Goal: Information Seeking & Learning: Learn about a topic

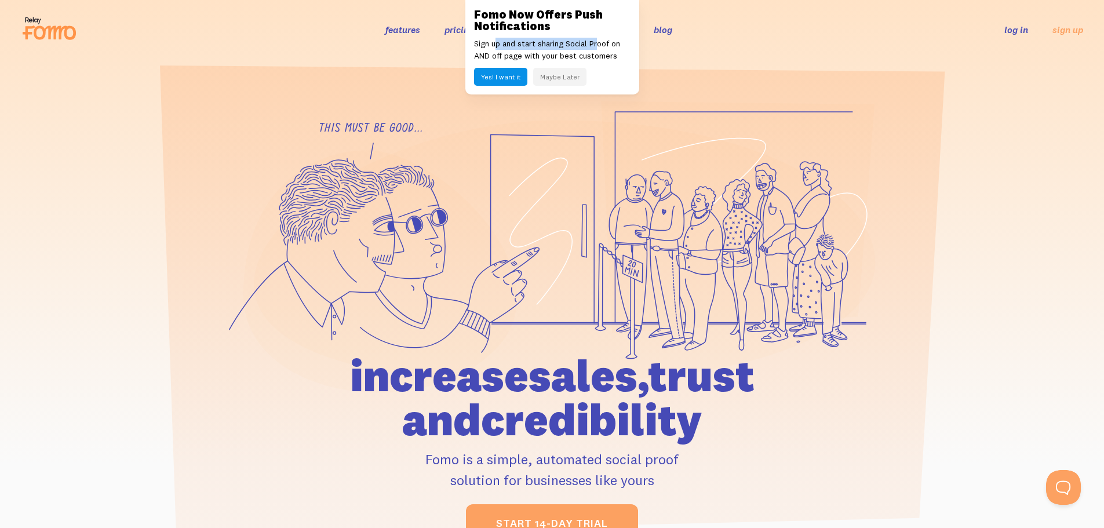
drag, startPoint x: 497, startPoint y: 47, endPoint x: 597, endPoint y: 46, distance: 100.3
click at [597, 46] on p "Sign up and start sharing Social Proof on AND off page with your best customers" at bounding box center [552, 50] width 156 height 24
click at [568, 43] on p "Sign up and start sharing Social Proof on AND off page with your best customers" at bounding box center [552, 50] width 156 height 24
click at [569, 78] on button "Maybe Later" at bounding box center [559, 77] width 53 height 18
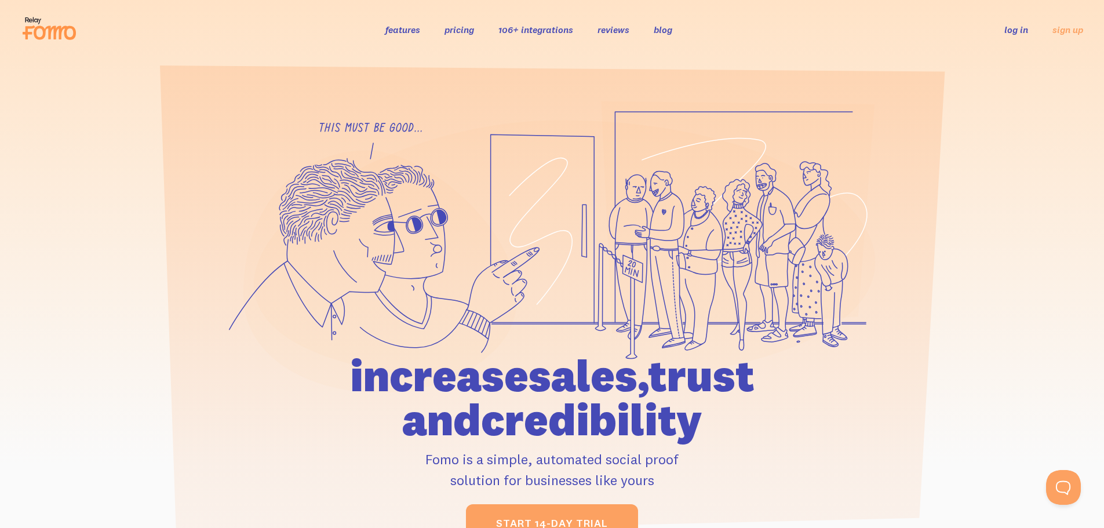
click at [453, 30] on link "pricing" at bounding box center [460, 30] width 30 height 12
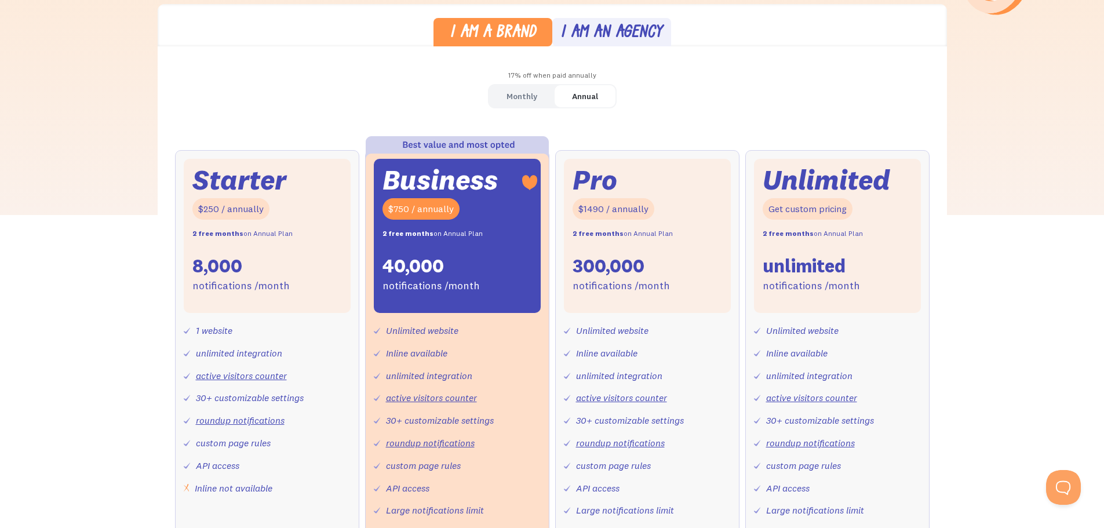
scroll to position [352, 0]
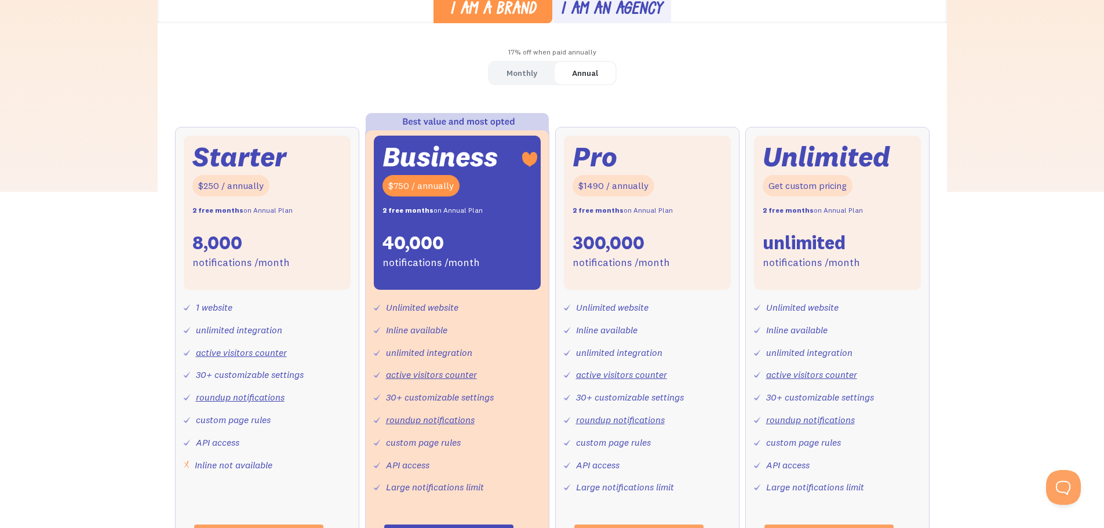
click at [531, 71] on div "Monthly" at bounding box center [522, 73] width 31 height 17
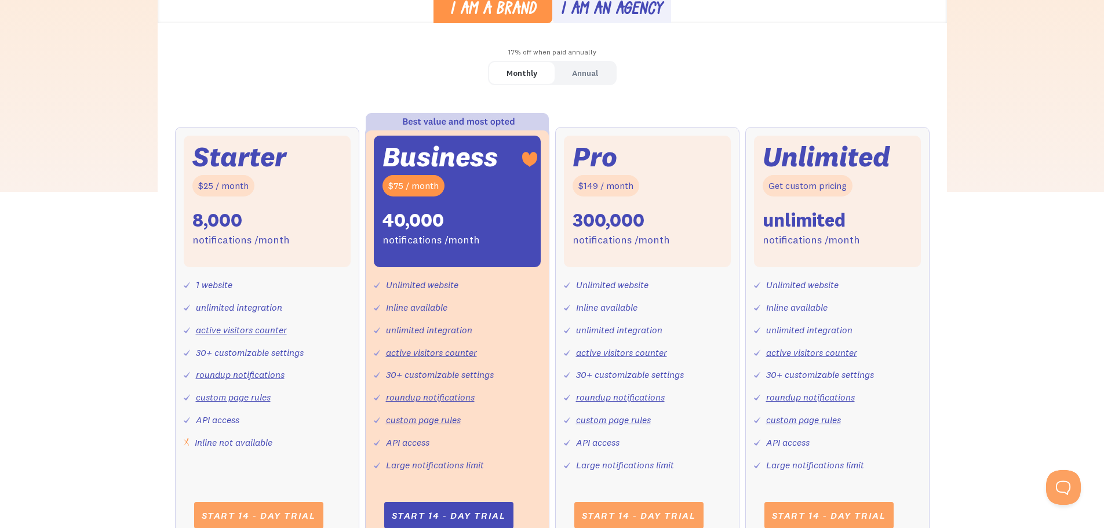
click at [586, 68] on div "Annual" at bounding box center [585, 73] width 26 height 17
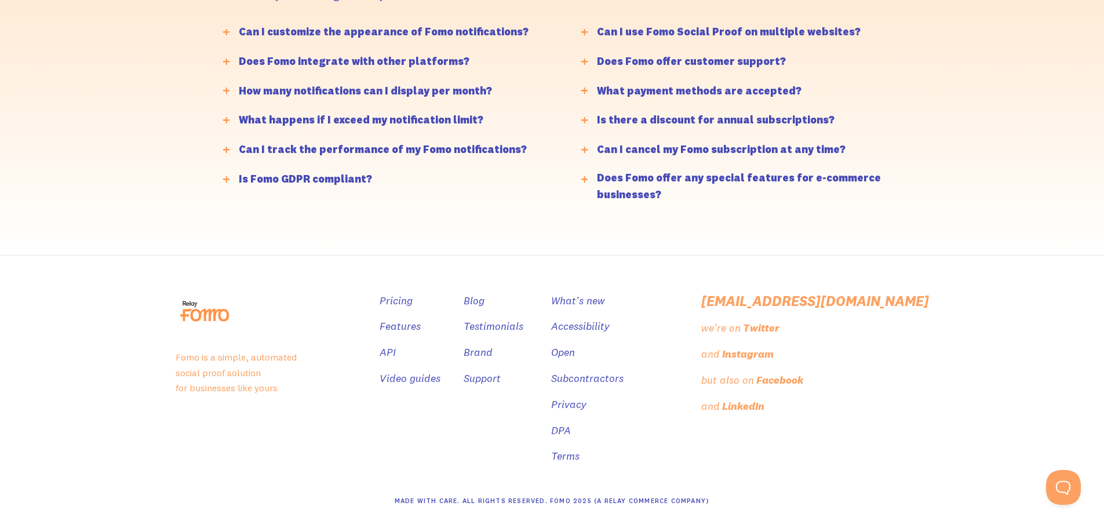
scroll to position [0, 0]
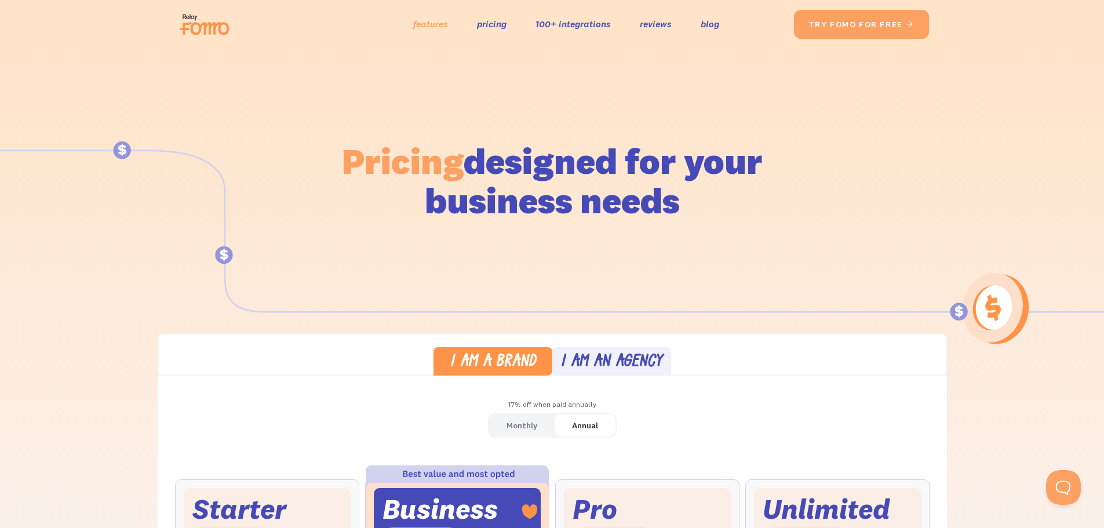
click at [447, 24] on link "features" at bounding box center [430, 24] width 35 height 17
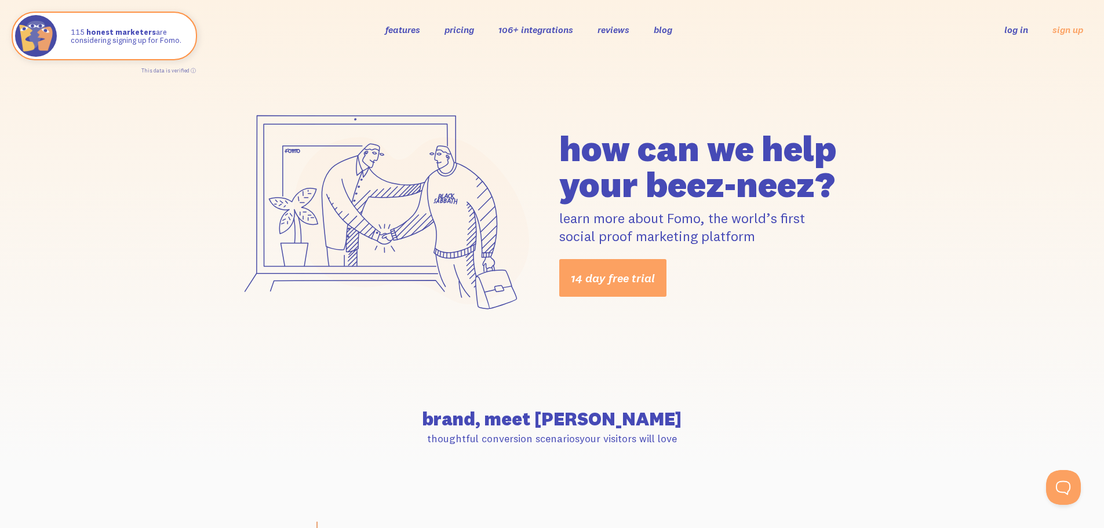
click at [540, 32] on link "106+ integrations" at bounding box center [535, 30] width 75 height 12
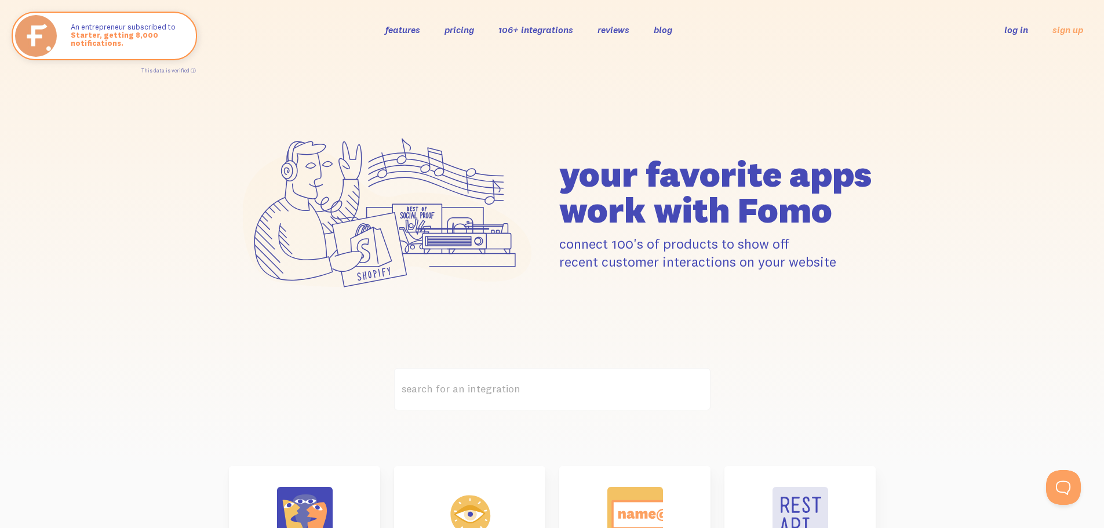
click at [409, 31] on link "features" at bounding box center [402, 30] width 35 height 12
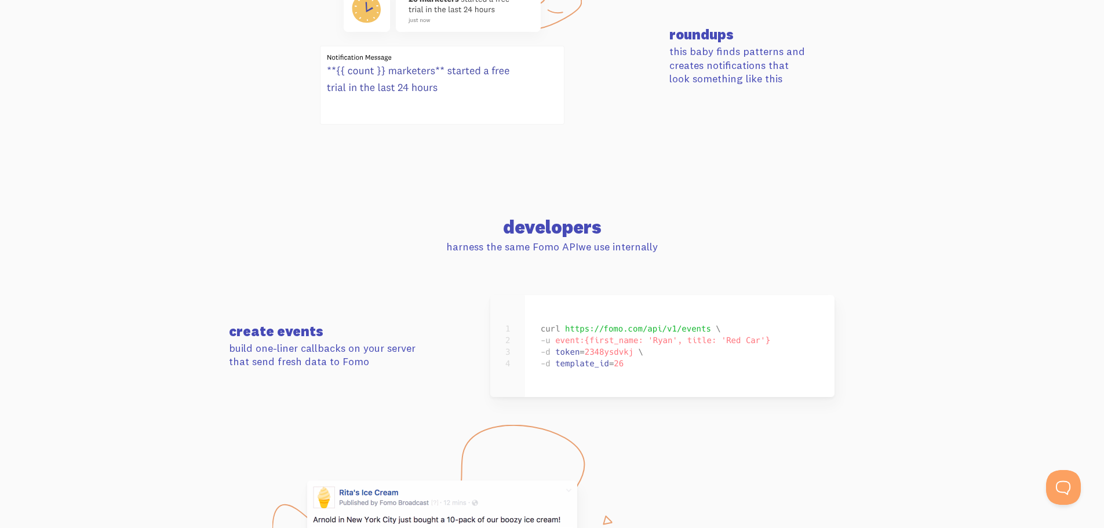
scroll to position [4953, 0]
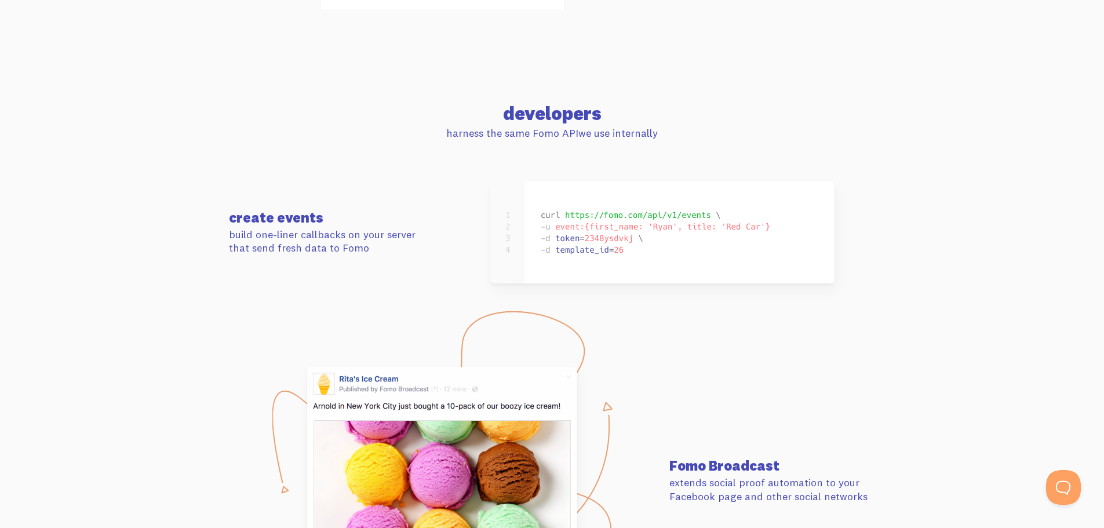
drag, startPoint x: 533, startPoint y: 121, endPoint x: 824, endPoint y: 133, distance: 291.7
click at [824, 133] on div "developers harness the same Fomo API we use internally" at bounding box center [552, 121] width 661 height 35
click at [824, 133] on p "harness the same Fomo API we use internally" at bounding box center [552, 132] width 647 height 13
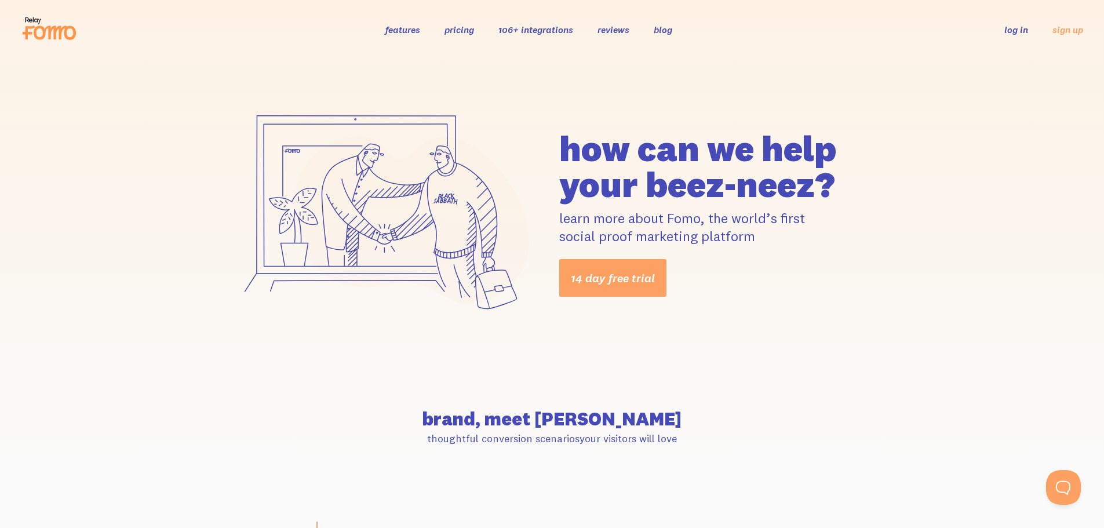
click at [460, 31] on link "pricing" at bounding box center [460, 30] width 30 height 12
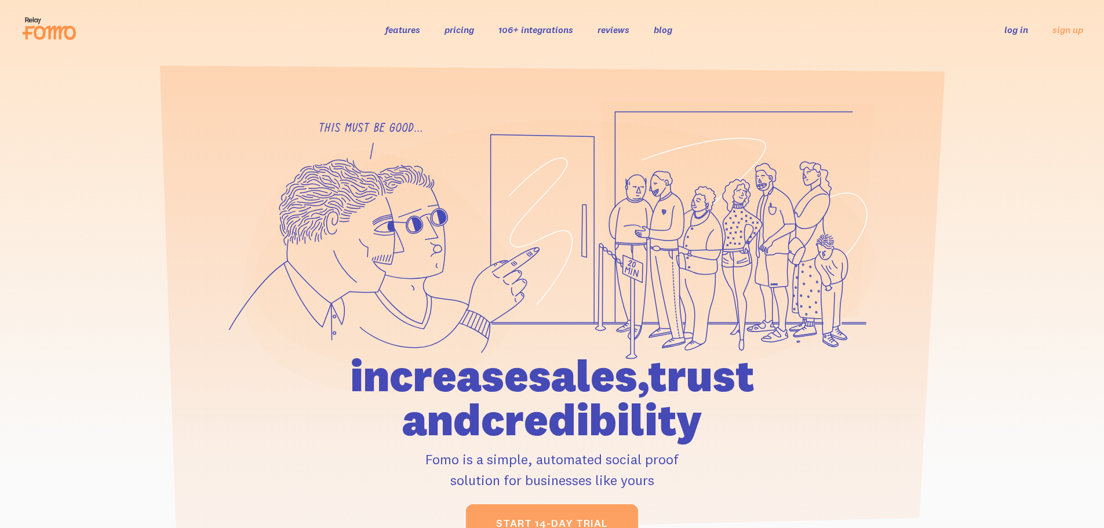
click at [394, 31] on link "features" at bounding box center [402, 30] width 35 height 12
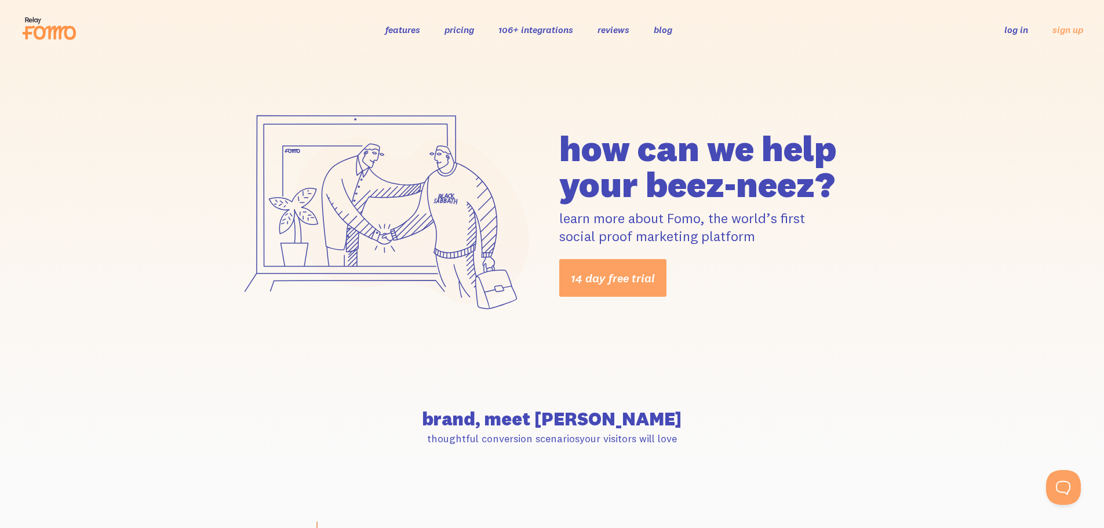
click at [955, 195] on div "how can we help your beez-neez? learn more about Fomo, the world’s first social…" at bounding box center [552, 213] width 1104 height 309
drag, startPoint x: 1055, startPoint y: 157, endPoint x: 1073, endPoint y: 120, distance: 41.2
click at [1055, 157] on div "how can we help your beez-neez? learn more about Fomo, the world’s first social…" at bounding box center [552, 213] width 1104 height 309
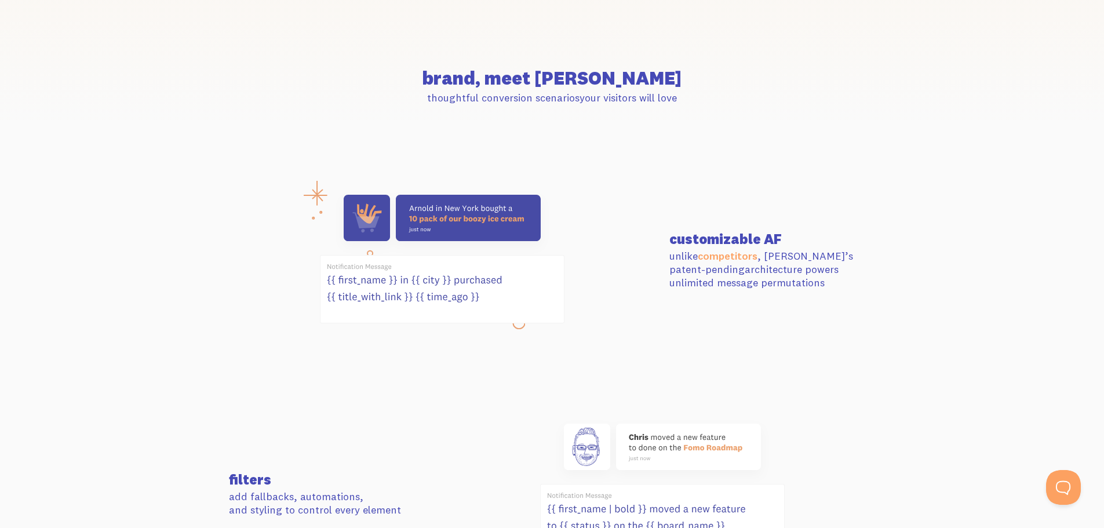
scroll to position [394, 0]
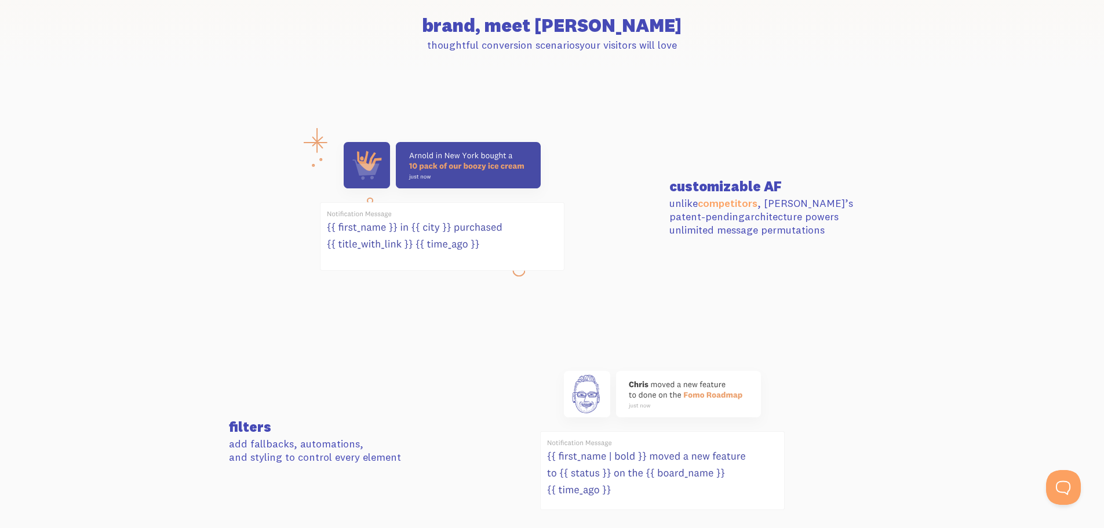
click at [937, 267] on section "customizable AF unlike competitors , [PERSON_NAME]’s patent-pending architectur…" at bounding box center [552, 207] width 1104 height 229
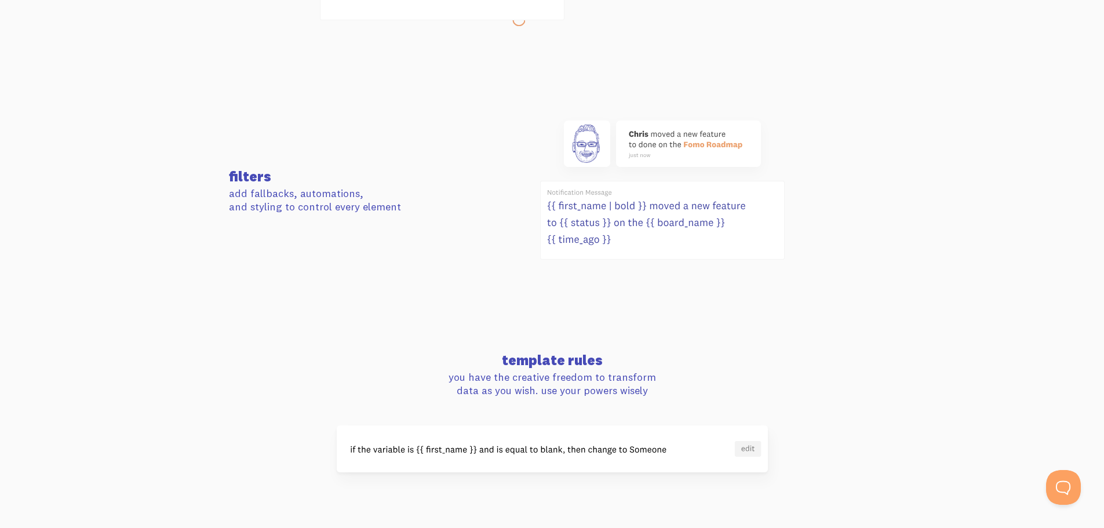
scroll to position [719, 0]
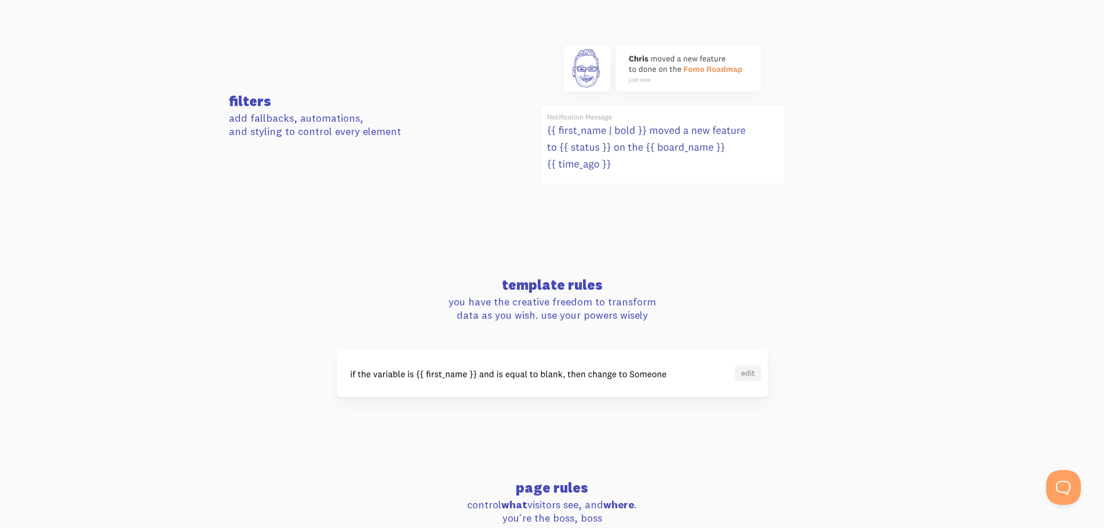
click at [938, 209] on section "filters add fallbacks, automations, and styling to control every element" at bounding box center [552, 116] width 1104 height 239
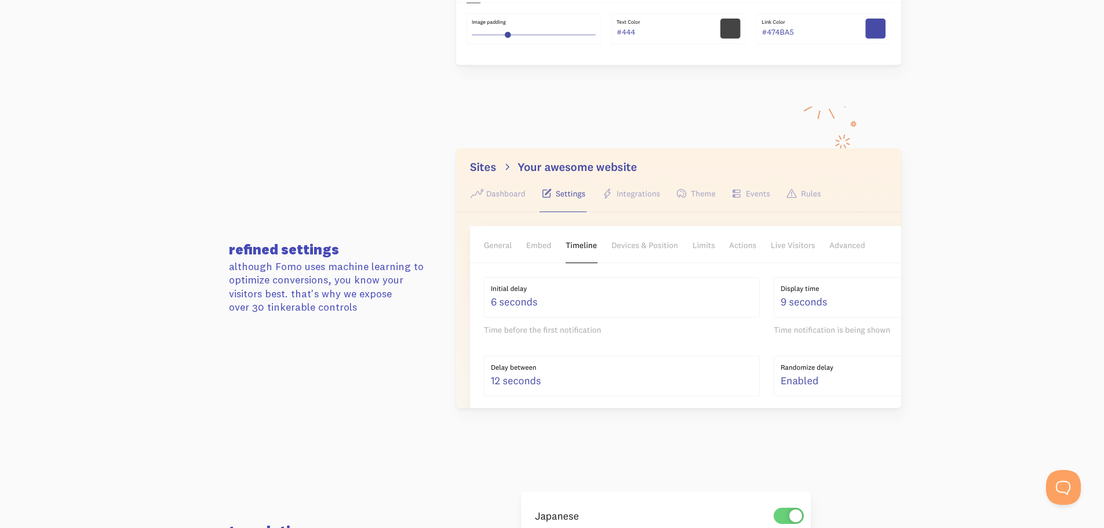
scroll to position [1833, 0]
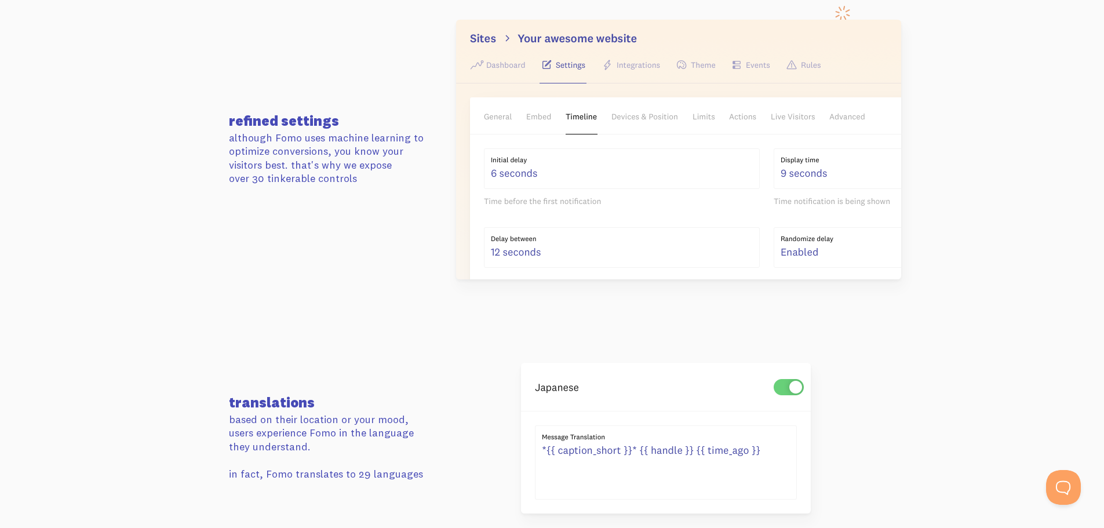
click at [83, 347] on section "translations based on their location or your mood, users experience Fomo in the…" at bounding box center [552, 438] width 1104 height 234
click at [99, 287] on section "refined settings although Fomo uses machine learning to optimize conversions, y…" at bounding box center [552, 149] width 1104 height 343
click at [97, 305] on section "refined settings although Fomo uses machine learning to optimize conversions, y…" at bounding box center [552, 149] width 1104 height 343
click at [88, 283] on section "refined settings although Fomo uses machine learning to optimize conversions, y…" at bounding box center [552, 149] width 1104 height 343
click at [114, 293] on section "refined settings although Fomo uses machine learning to optimize conversions, y…" at bounding box center [552, 149] width 1104 height 343
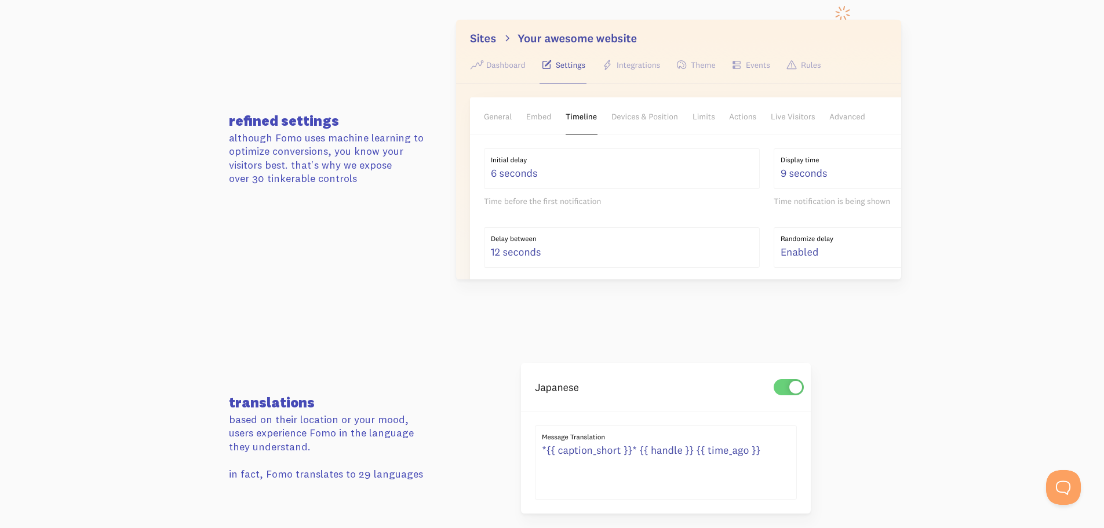
drag, startPoint x: 126, startPoint y: 310, endPoint x: 811, endPoint y: 300, distance: 684.5
click at [126, 310] on section "refined settings although Fomo uses machine learning to optimize conversions, y…" at bounding box center [552, 149] width 1104 height 343
click at [1005, 223] on section "refined settings although Fomo uses machine learning to optimize conversions, y…" at bounding box center [552, 149] width 1104 height 343
click at [124, 311] on section "refined settings although Fomo uses machine learning to optimize conversions, y…" at bounding box center [552, 149] width 1104 height 343
click at [116, 296] on section "refined settings although Fomo uses machine learning to optimize conversions, y…" at bounding box center [552, 149] width 1104 height 343
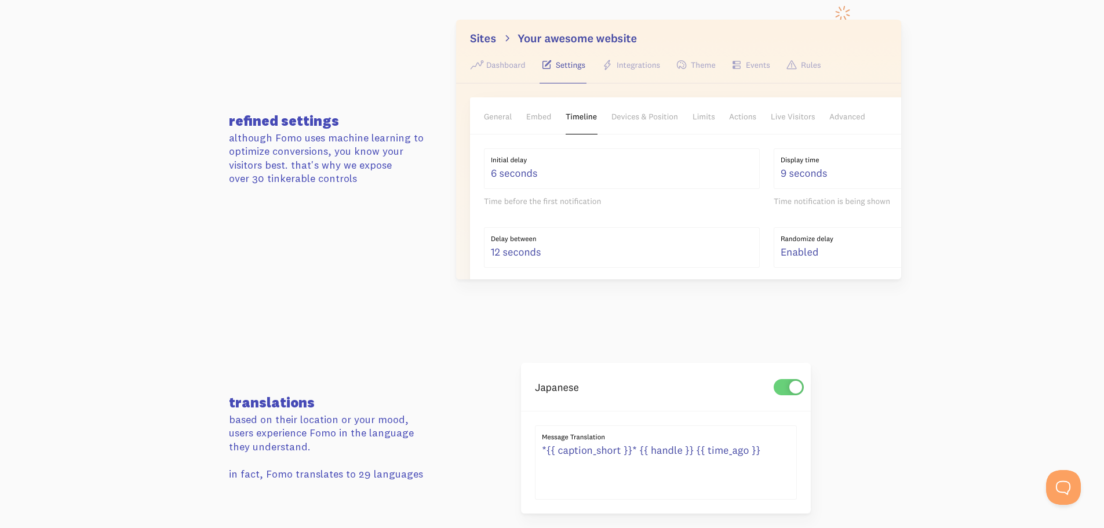
click at [142, 303] on section "refined settings although Fomo uses machine learning to optimize conversions, y…" at bounding box center [552, 149] width 1104 height 343
click at [139, 355] on section "translations based on their location or your mood, users experience Fomo in the…" at bounding box center [552, 438] width 1104 height 234
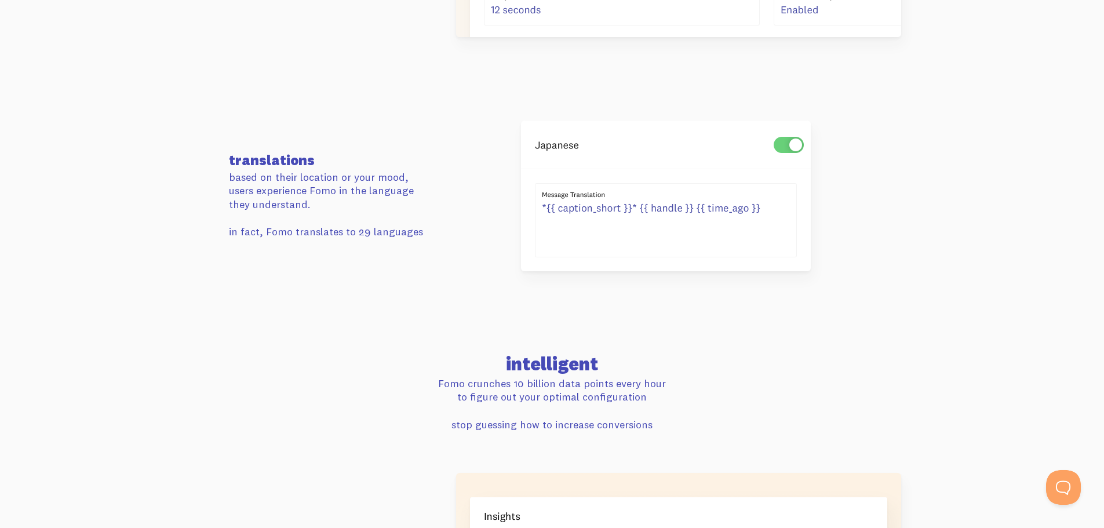
click at [205, 421] on section "intelligent Fomo crunches 10 billion data points every hour to figure out your …" at bounding box center [552, 372] width 1104 height 118
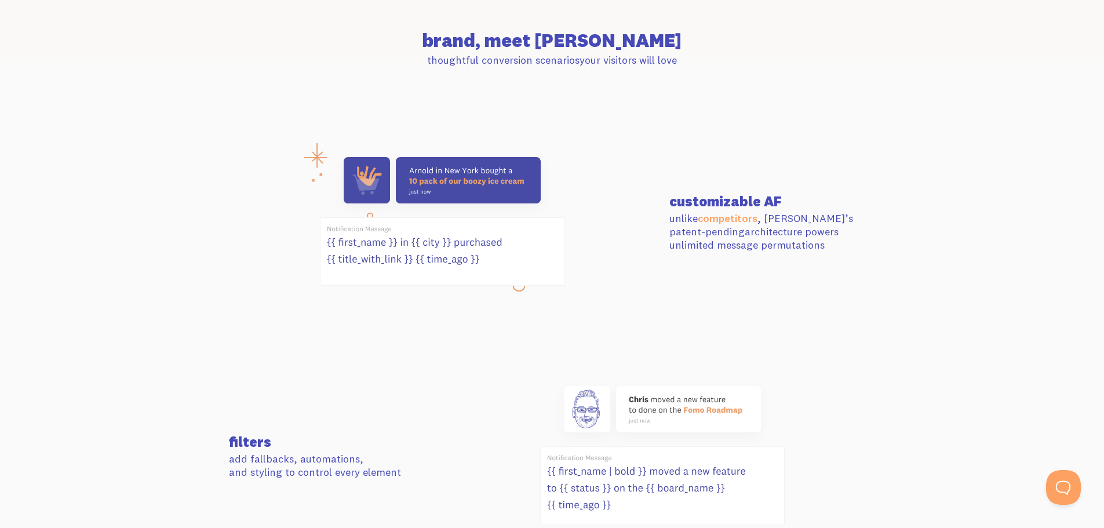
scroll to position [0, 0]
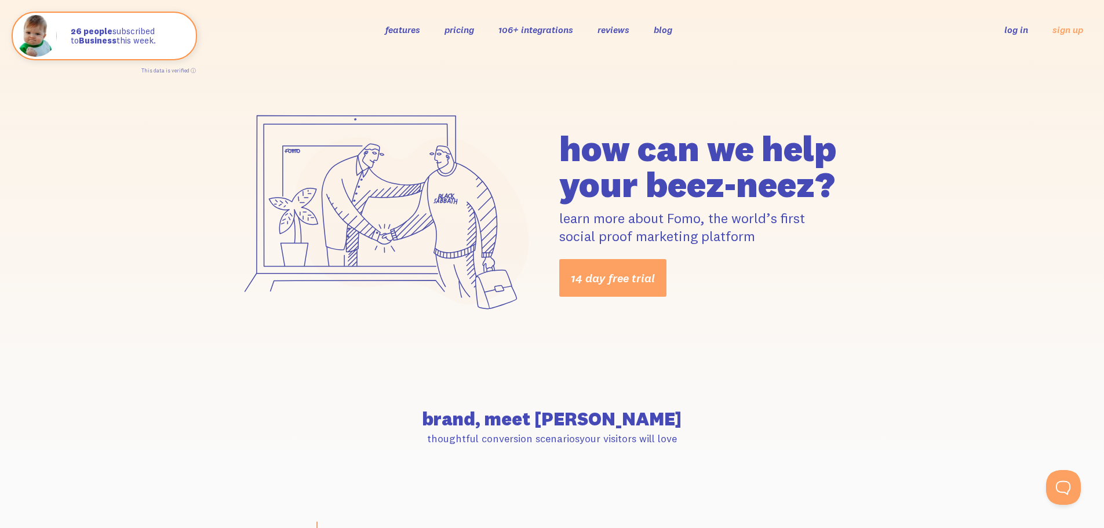
click at [613, 32] on link "reviews" at bounding box center [614, 30] width 32 height 12
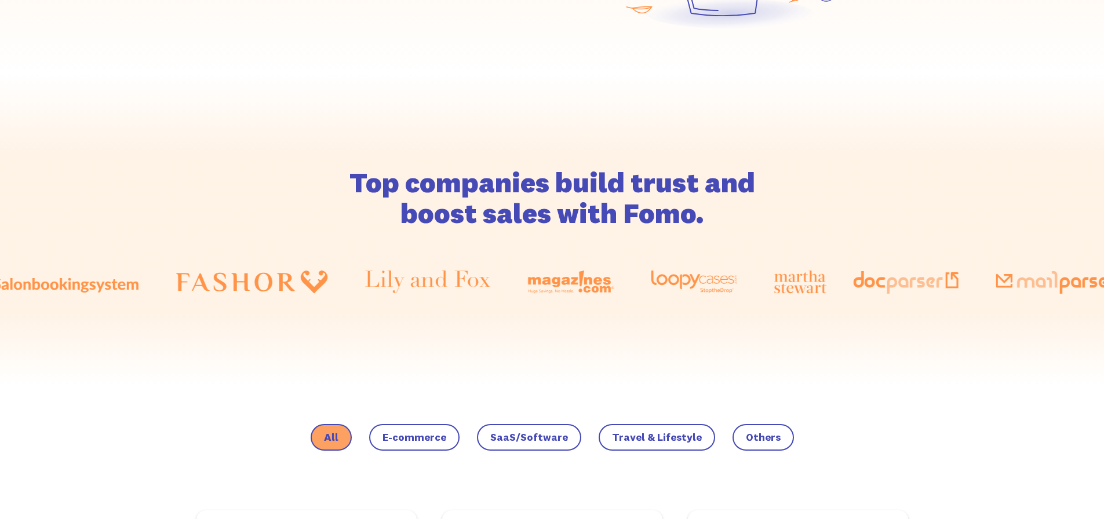
click at [446, 436] on span "Travel & Lifestyle" at bounding box center [415, 438] width 64 height 12
click at [0, 0] on input "Travel & Lifestyle" at bounding box center [0, 0] width 0 height 0
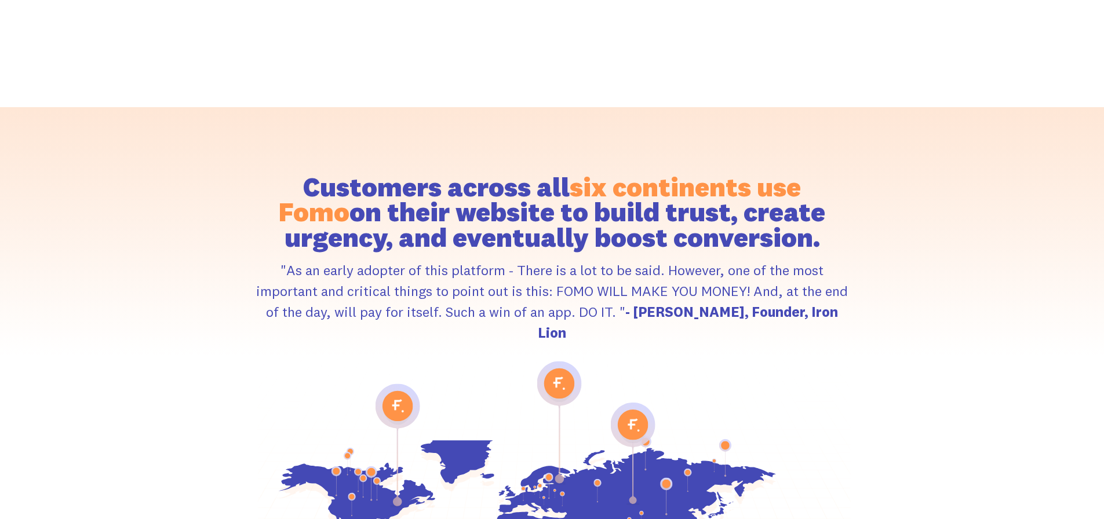
scroll to position [882, 0]
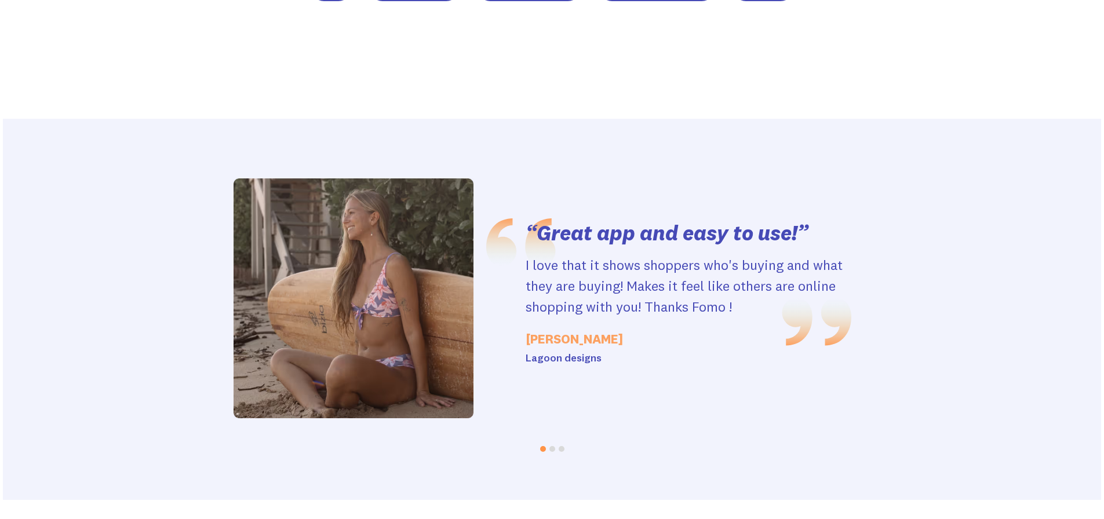
click at [552, 447] on button "Go to slide 2" at bounding box center [552, 449] width 6 height 6
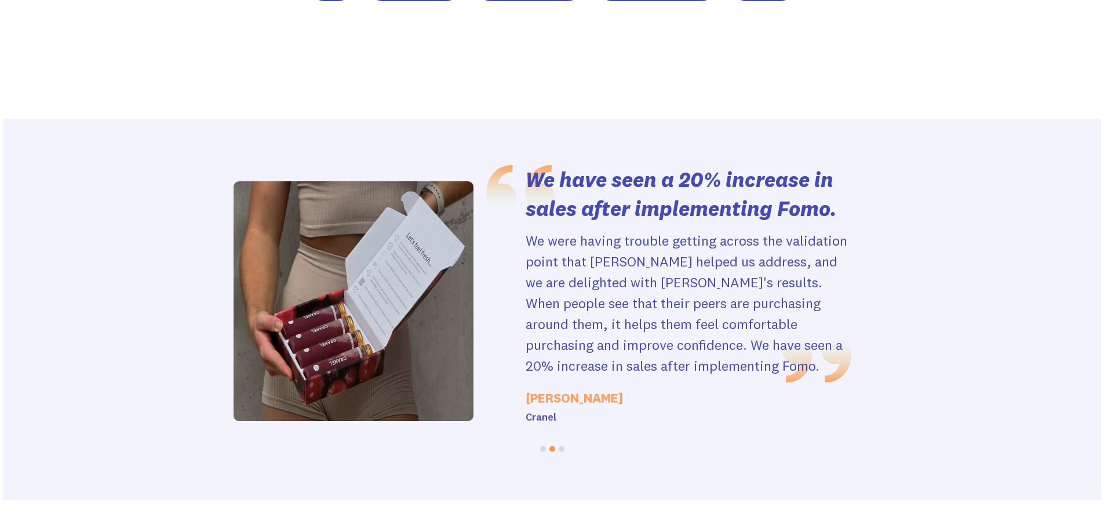
click at [561, 450] on button "Go to slide 3" at bounding box center [562, 449] width 6 height 6
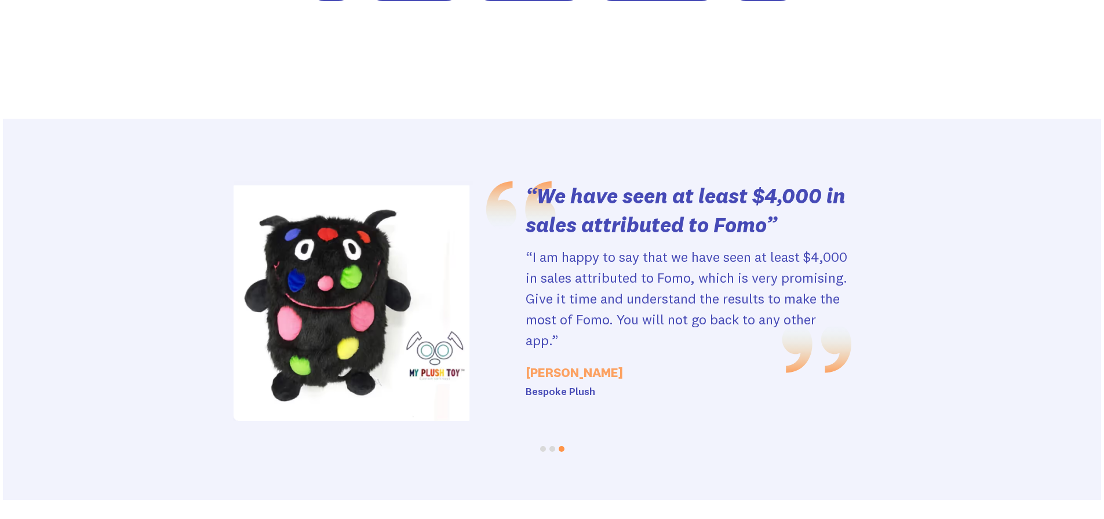
scroll to position [500, 0]
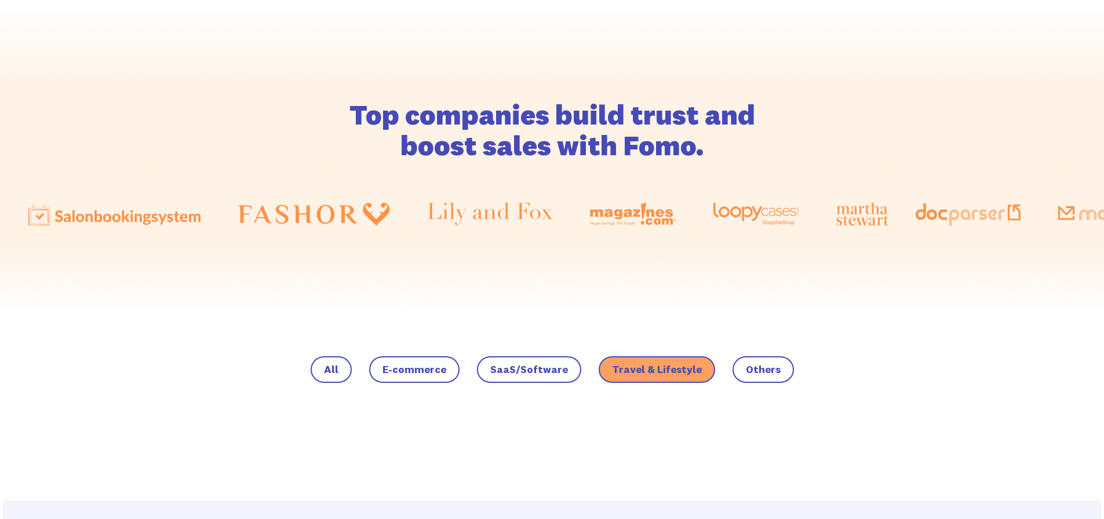
click at [664, 362] on label "Travel & Lifestyle" at bounding box center [657, 369] width 116 height 27
click at [0, 0] on input "Travel & Lifestyle" at bounding box center [0, 0] width 0 height 0
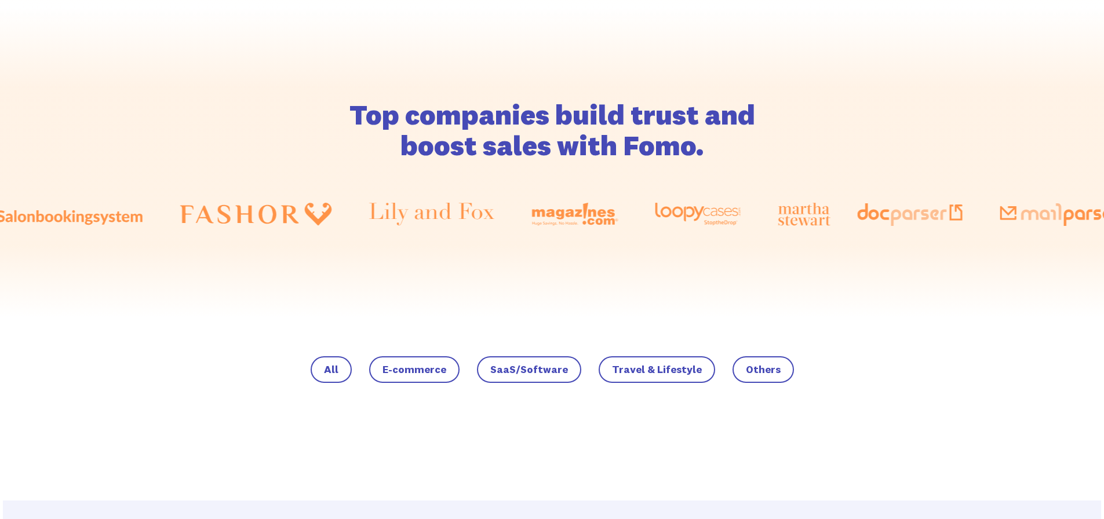
click at [338, 369] on span "All" at bounding box center [331, 370] width 14 height 12
click at [0, 0] on input "All" at bounding box center [0, 0] width 0 height 0
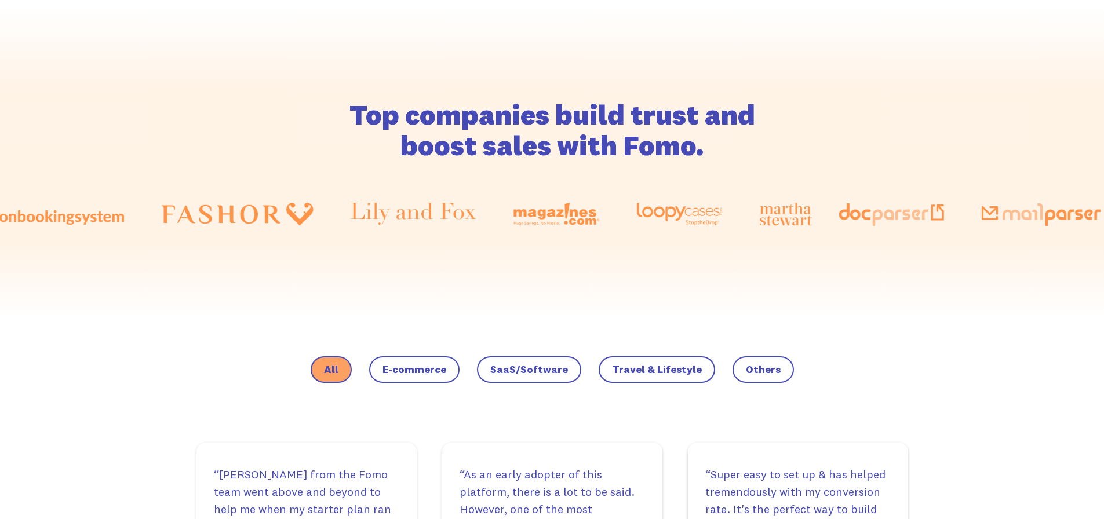
click at [408, 367] on span "E-commerce" at bounding box center [415, 370] width 64 height 12
click at [0, 0] on input "E-commerce" at bounding box center [0, 0] width 0 height 0
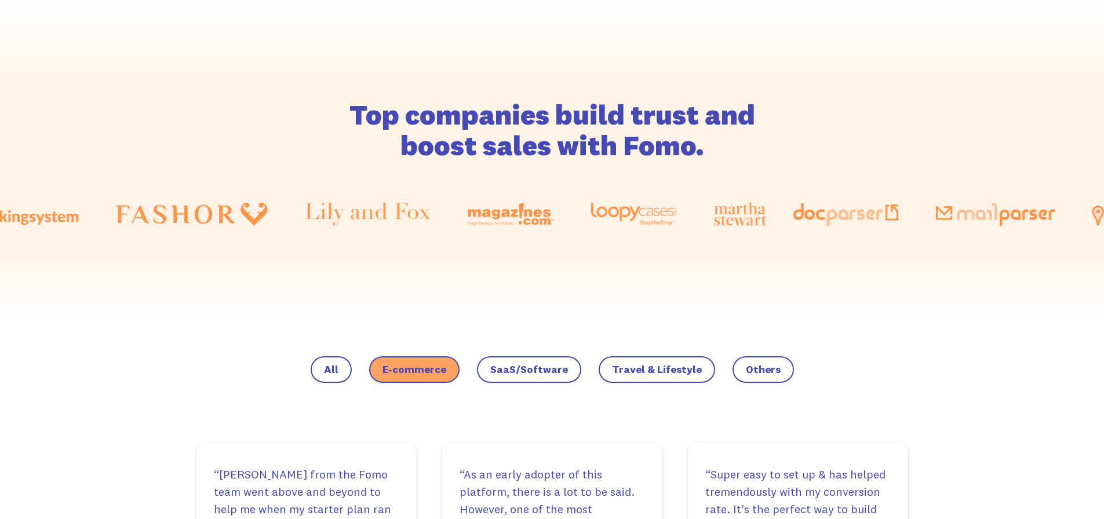
click at [446, 371] on span "SaaS/Software" at bounding box center [415, 370] width 64 height 12
click at [0, 0] on input "SaaS/Software" at bounding box center [0, 0] width 0 height 0
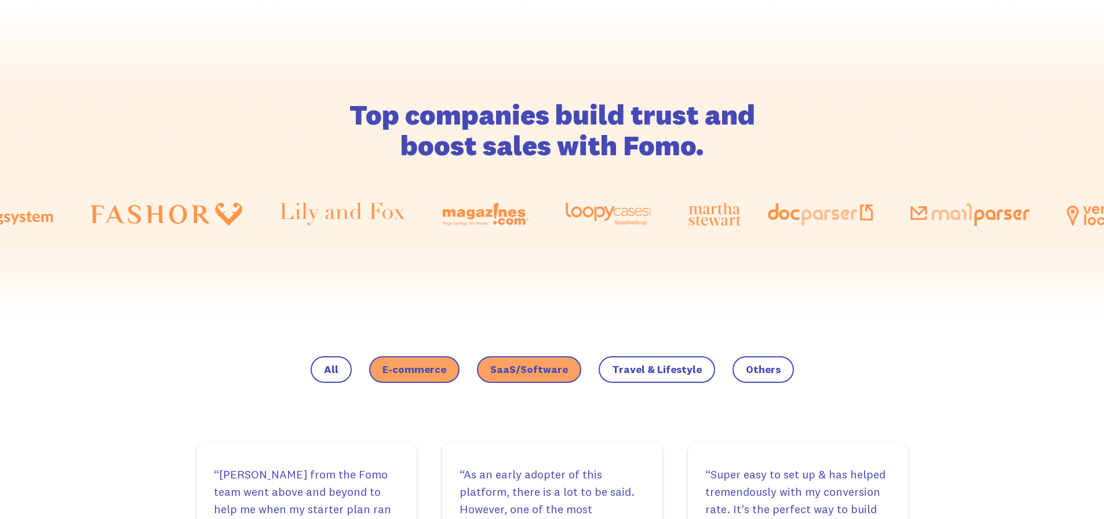
click at [446, 368] on span "Travel & Lifestyle" at bounding box center [415, 370] width 64 height 12
click at [0, 0] on input "Travel & Lifestyle" at bounding box center [0, 0] width 0 height 0
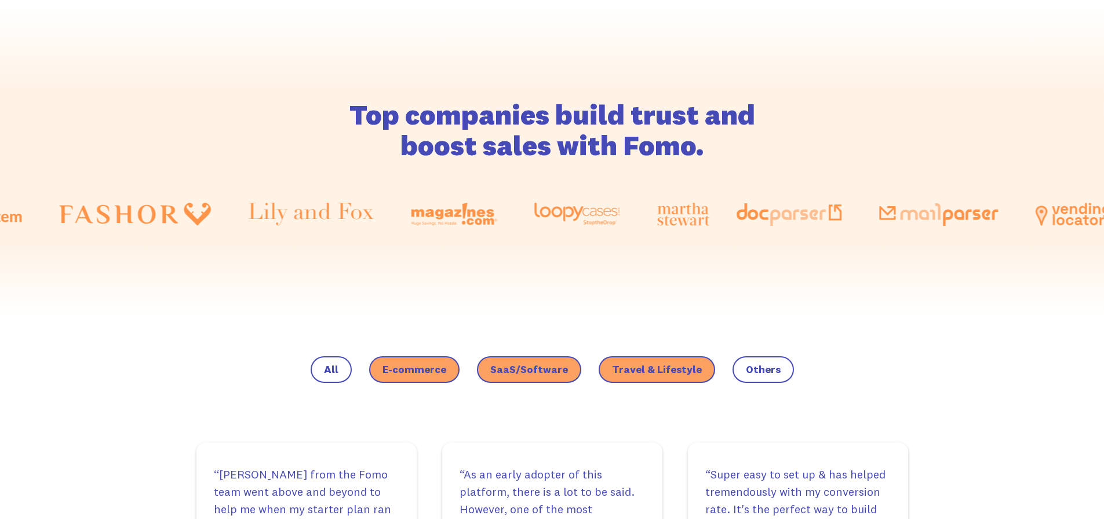
click at [407, 374] on span "E-commerce" at bounding box center [415, 370] width 64 height 12
click at [0, 0] on input "E-commerce" at bounding box center [0, 0] width 0 height 0
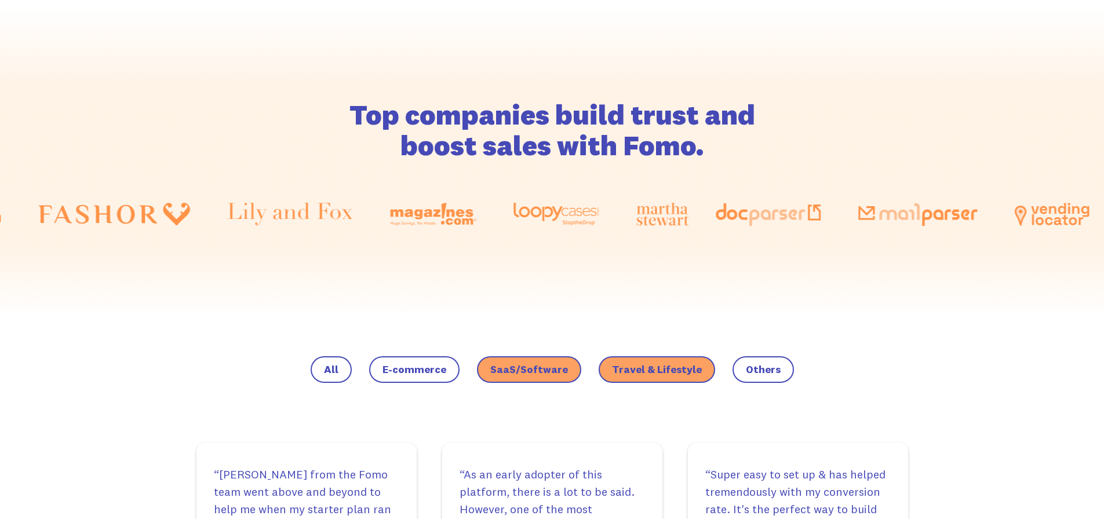
click at [522, 367] on span "SaaS/Software" at bounding box center [529, 370] width 78 height 12
click at [0, 0] on input "SaaS/Software" at bounding box center [0, 0] width 0 height 0
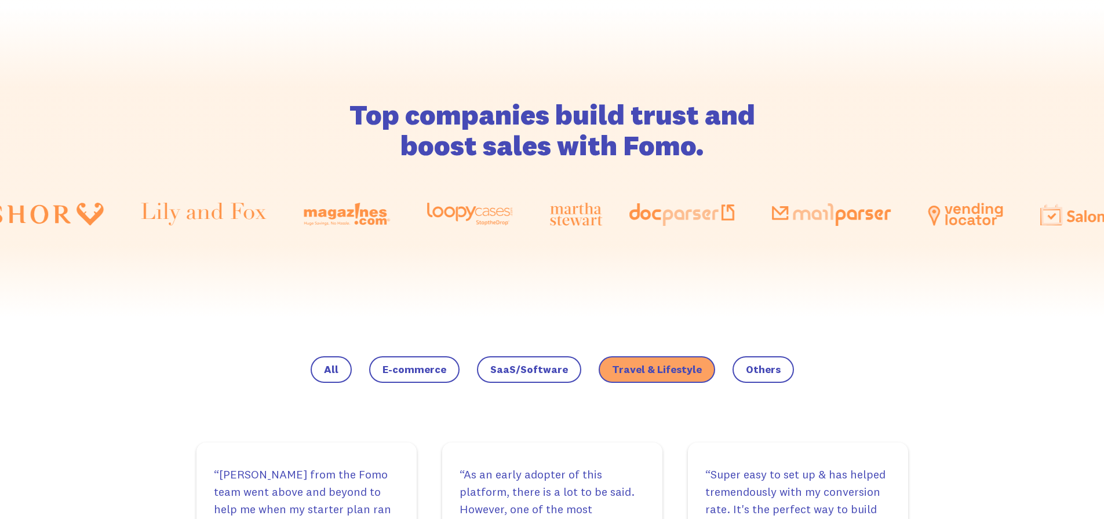
click at [446, 367] on span "Others" at bounding box center [415, 370] width 64 height 12
click at [0, 0] on input "Others" at bounding box center [0, 0] width 0 height 0
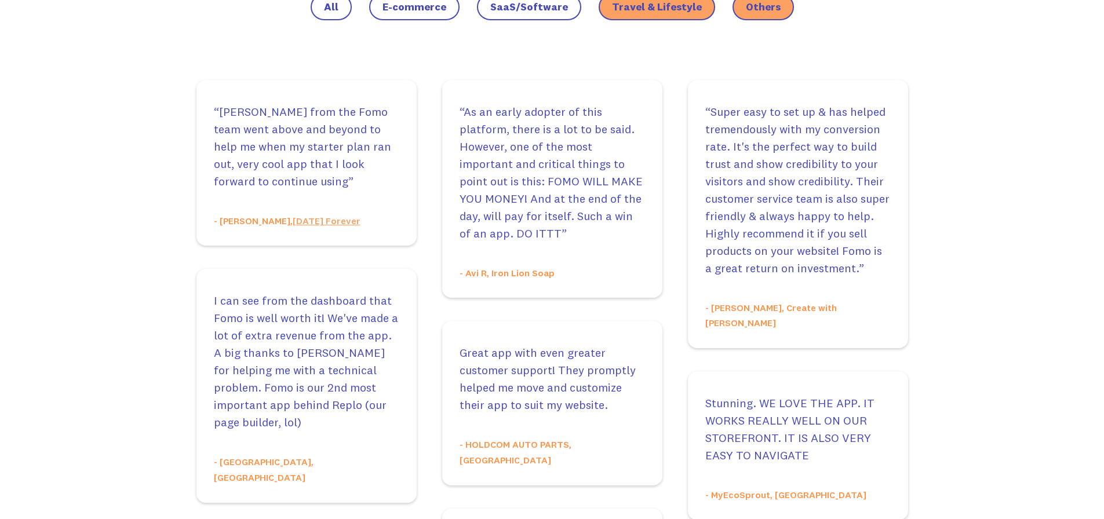
scroll to position [744, 0]
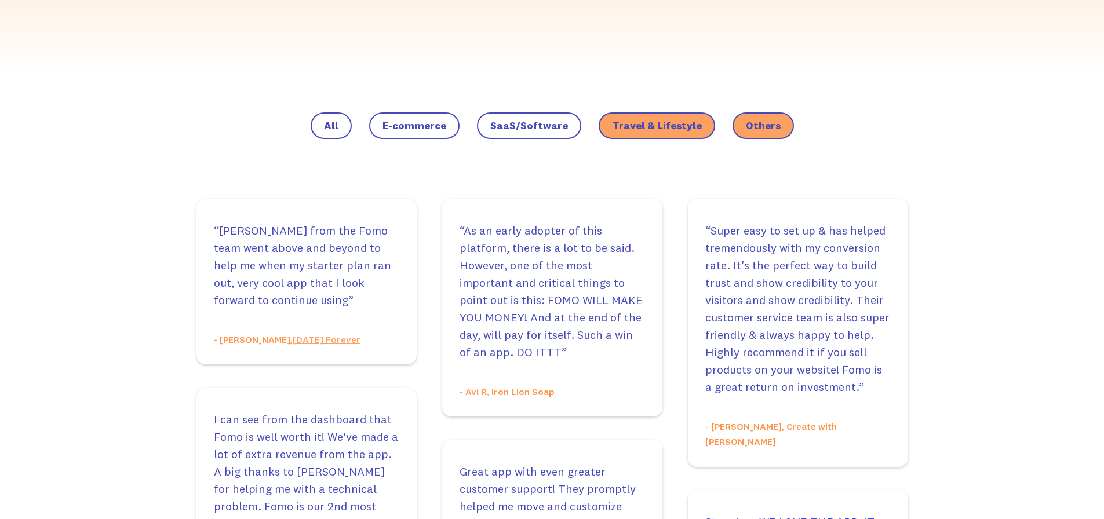
click at [715, 126] on label "Others" at bounding box center [657, 125] width 116 height 27
click at [0, 0] on input "Others" at bounding box center [0, 0] width 0 height 0
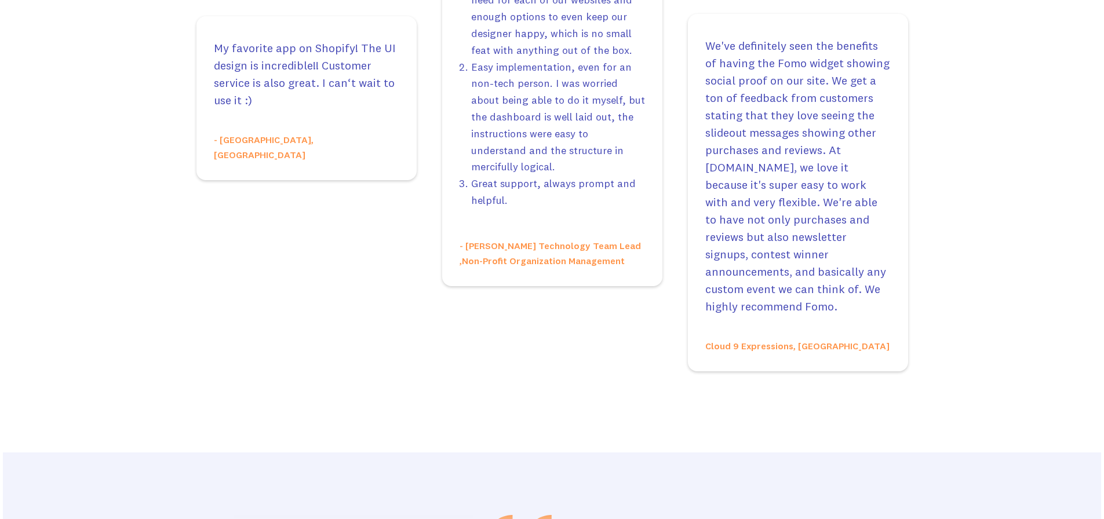
scroll to position [0, 0]
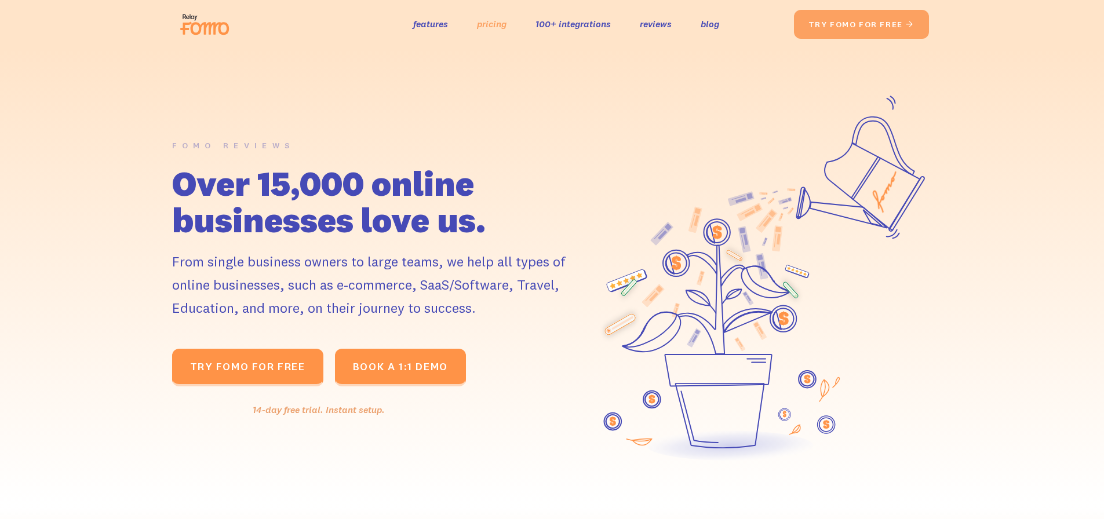
click at [483, 27] on link "pricing" at bounding box center [492, 24] width 30 height 17
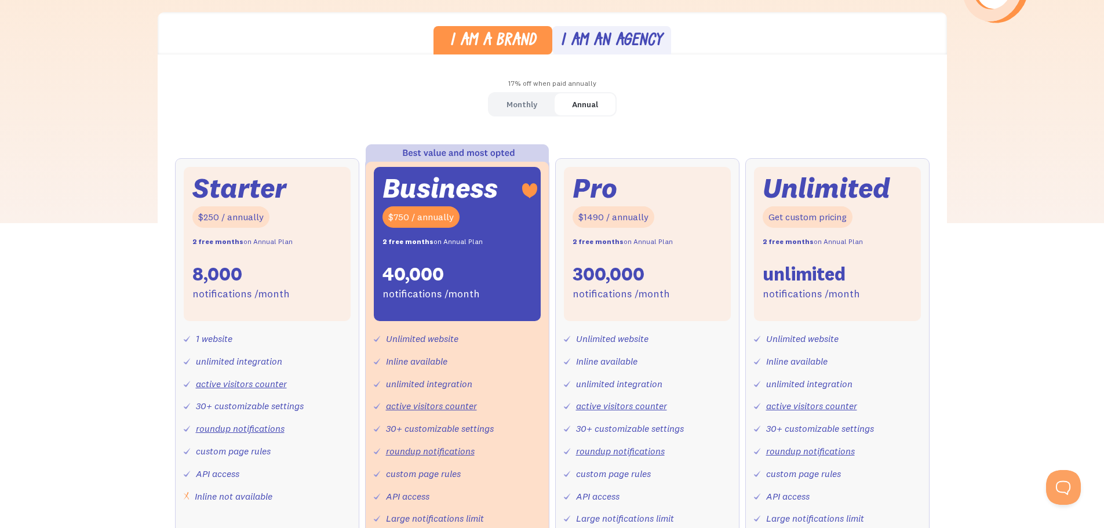
scroll to position [348, 0]
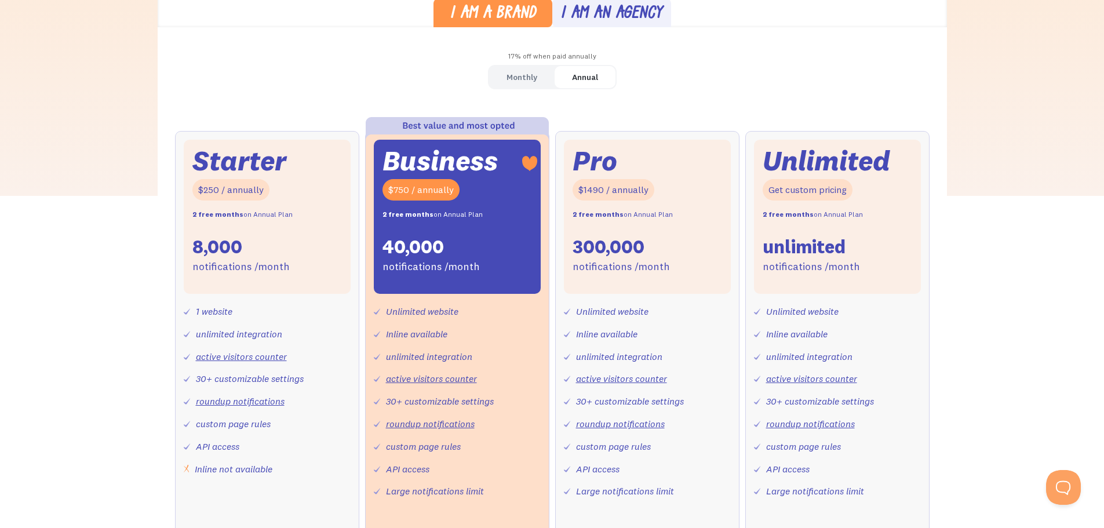
click at [520, 77] on div "Monthly" at bounding box center [522, 77] width 31 height 17
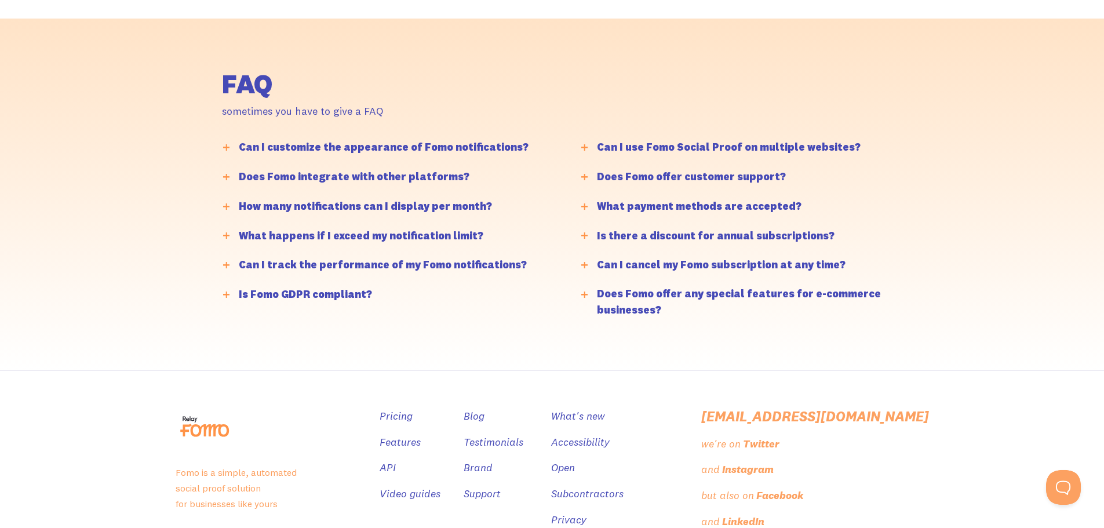
scroll to position [2782, 0]
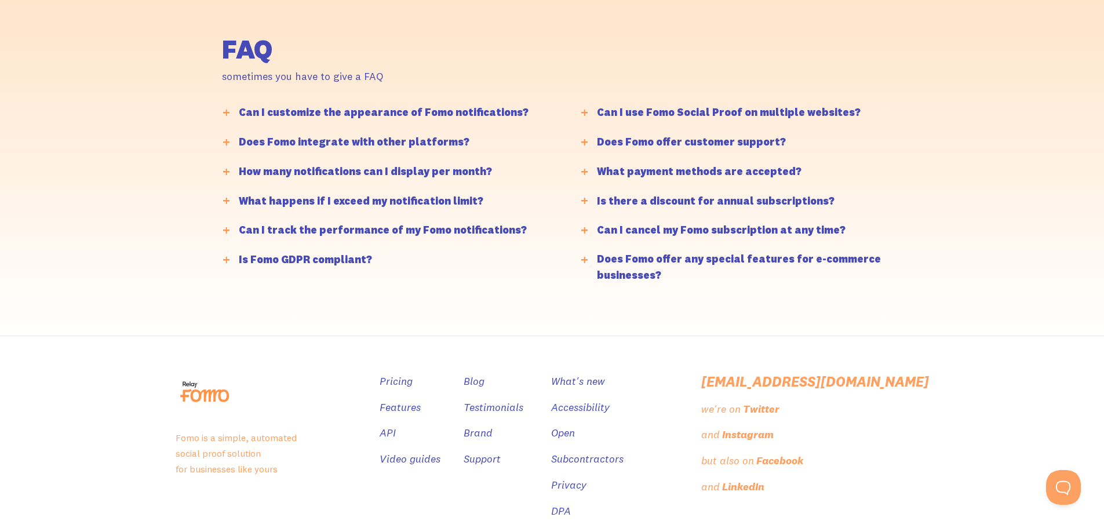
click at [331, 114] on div "Can I customize the appearance of Fomo notifications?" at bounding box center [384, 112] width 290 height 17
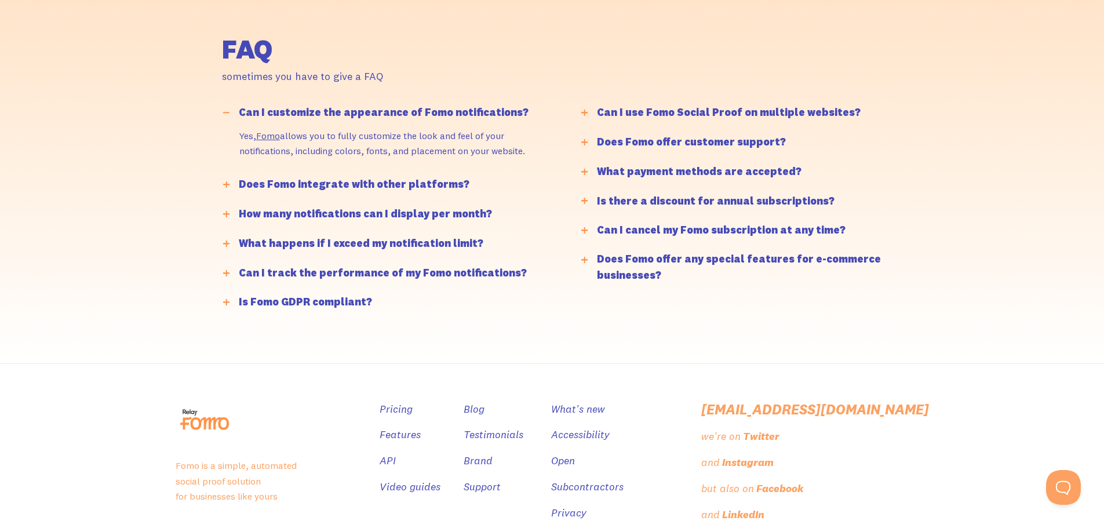
click at [340, 182] on div "Does Fomo integrate with other platforms?" at bounding box center [354, 184] width 231 height 17
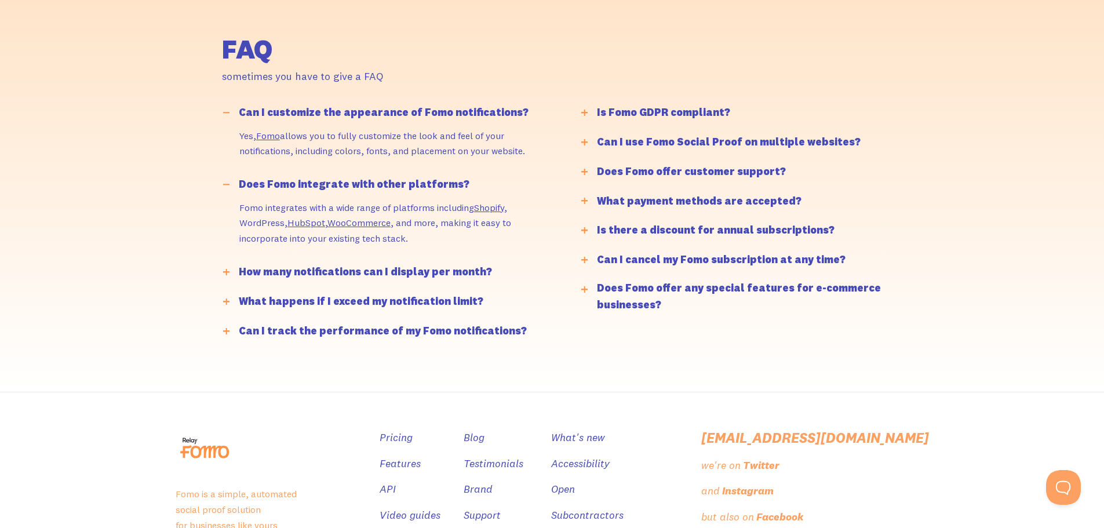
click at [324, 268] on div "How many notifications can I display per month?" at bounding box center [365, 272] width 253 height 17
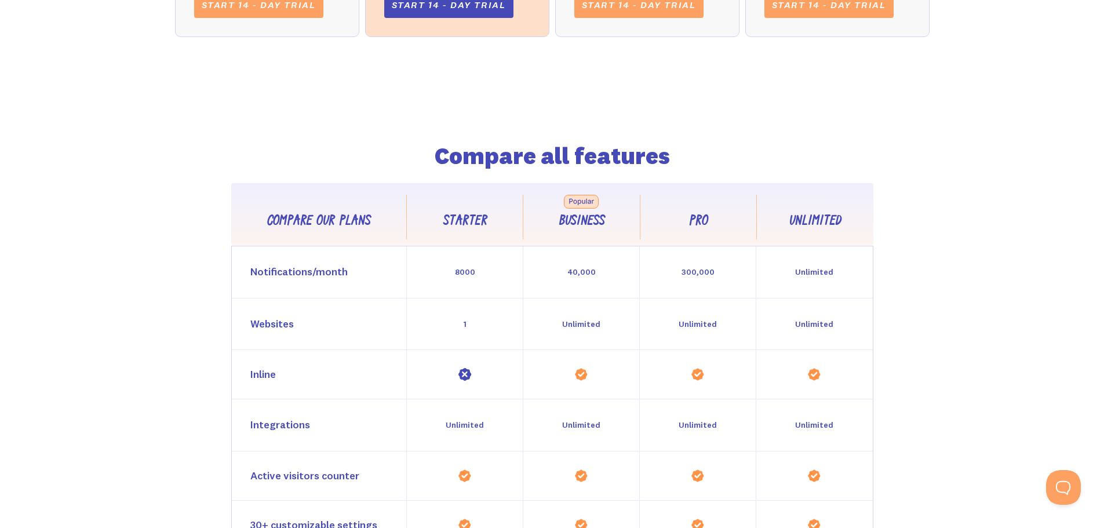
scroll to position [890, 0]
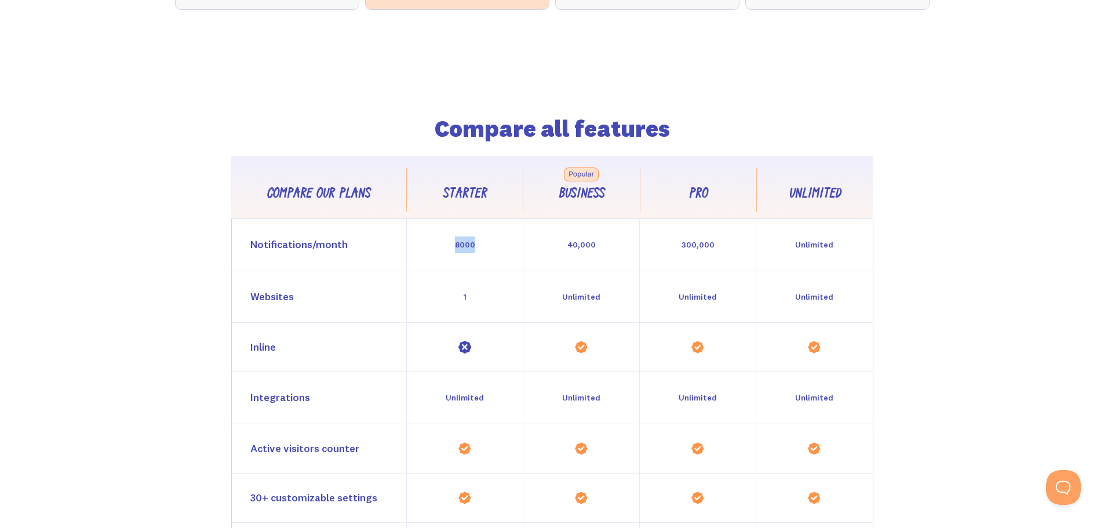
drag, startPoint x: 440, startPoint y: 248, endPoint x: 490, endPoint y: 240, distance: 50.5
click at [490, 240] on div "8000" at bounding box center [464, 245] width 116 height 52
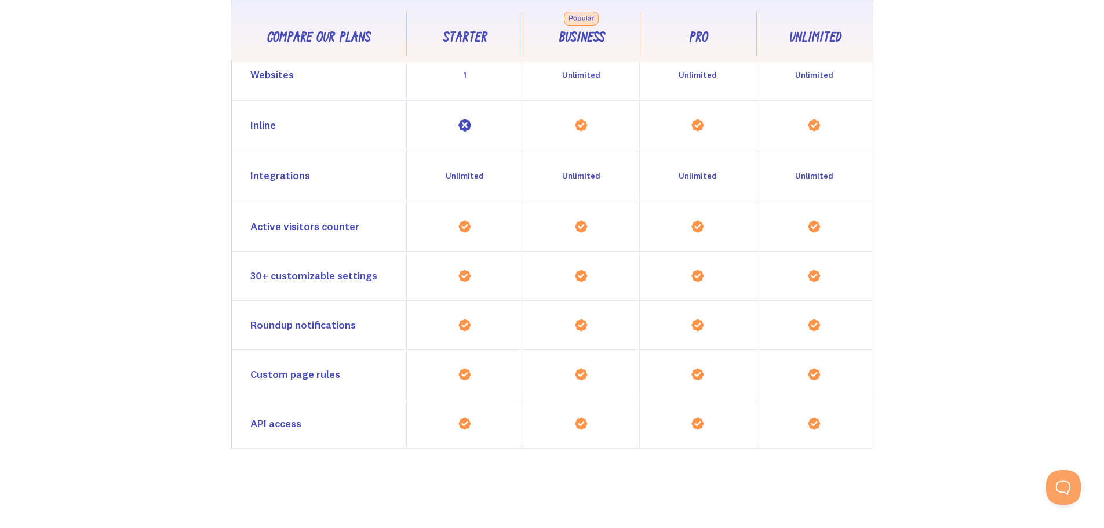
scroll to position [1116, 0]
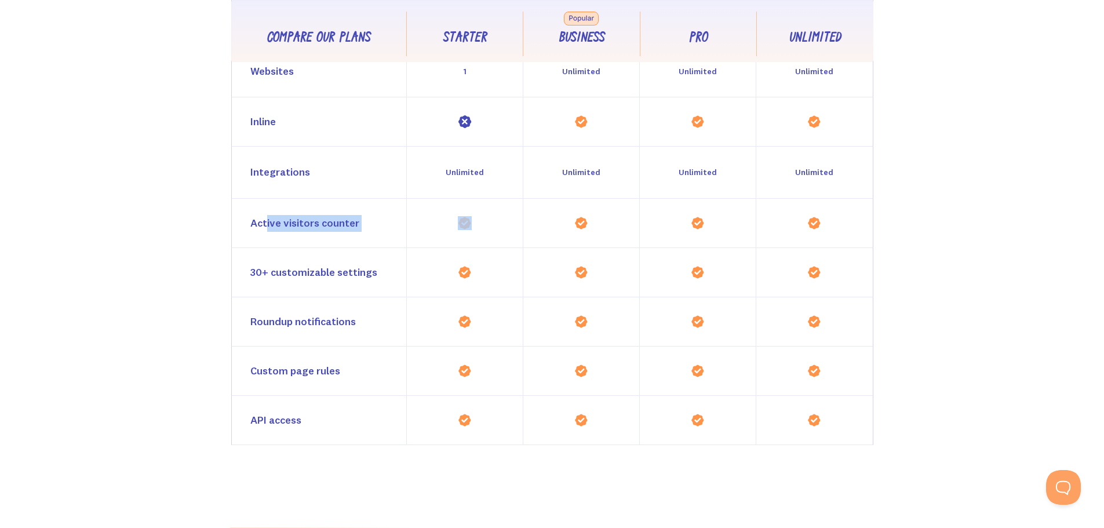
click at [411, 220] on div "Active visitors counter" at bounding box center [552, 223] width 642 height 49
click at [1035, 210] on div "Compare all features Compare our plans Starter Business Pro Unlimited Feature C…" at bounding box center [552, 127] width 1104 height 638
drag, startPoint x: 547, startPoint y: 371, endPoint x: 677, endPoint y: 367, distance: 131.0
click at [682, 367] on div "Custom page rules" at bounding box center [552, 371] width 642 height 49
click at [612, 372] on div at bounding box center [581, 371] width 116 height 49
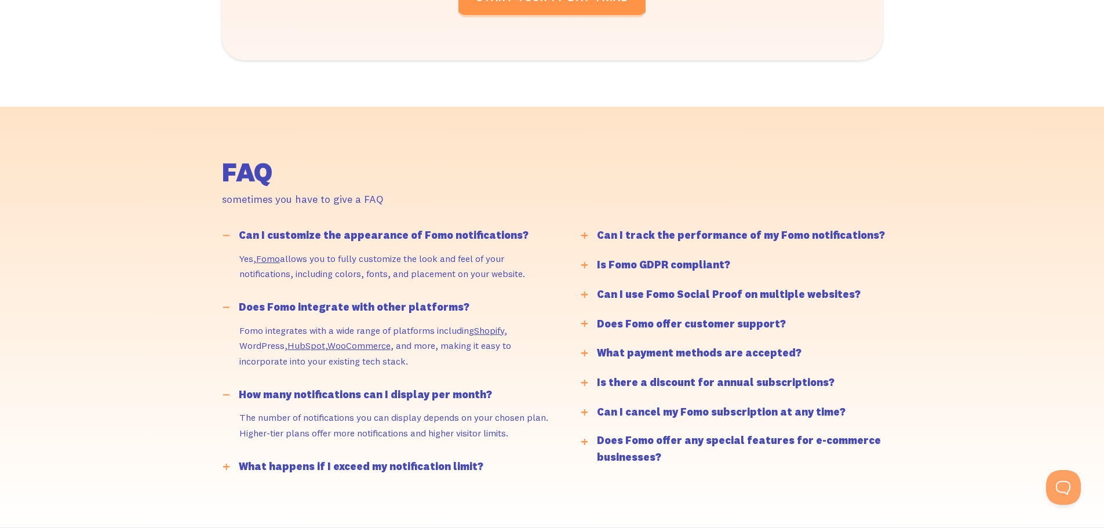
scroll to position [2758, 0]
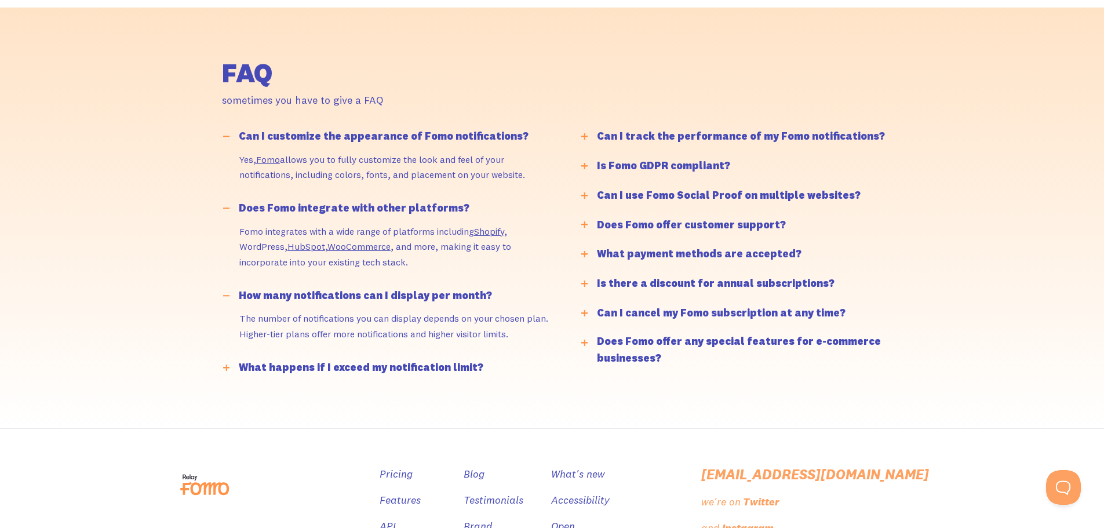
click at [462, 373] on div "What happens if I exceed my notification limit?" at bounding box center [361, 367] width 245 height 17
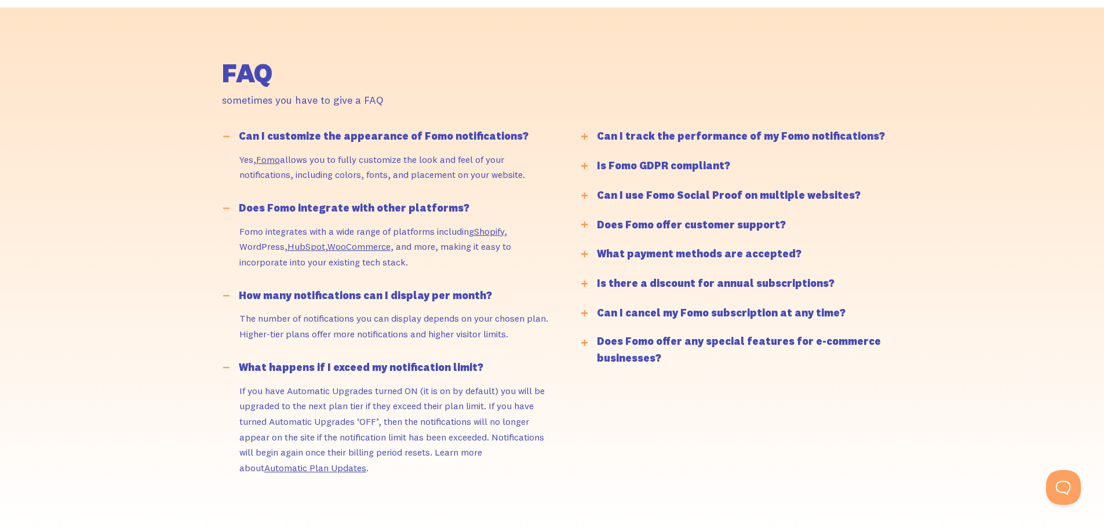
click at [834, 137] on div "Can I track the performance of my Fomo notifications?" at bounding box center [741, 136] width 288 height 17
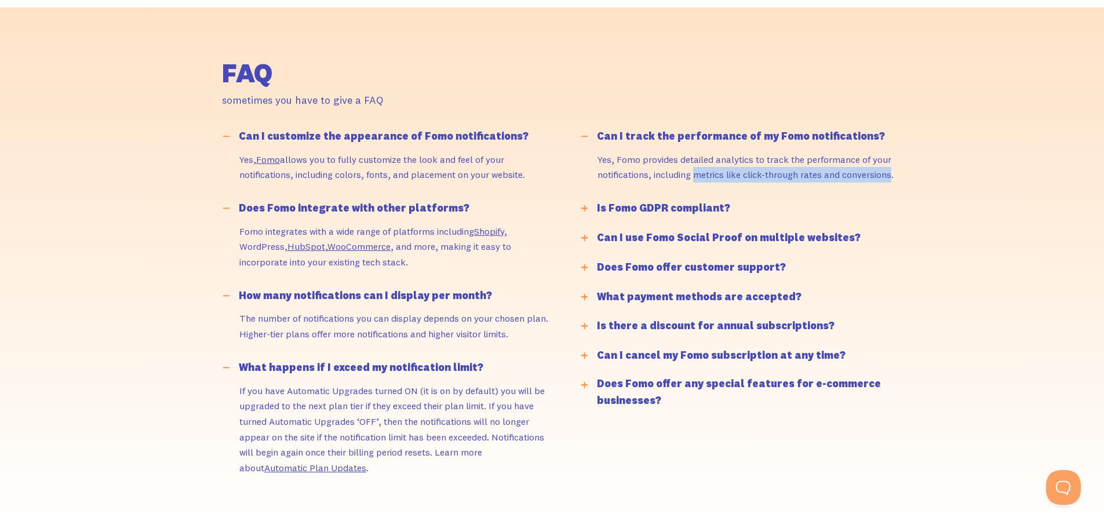
drag, startPoint x: 696, startPoint y: 173, endPoint x: 890, endPoint y: 181, distance: 194.3
click at [890, 181] on p "Yes, Fomo provides detailed analytics to track the performance of your notifica…" at bounding box center [753, 167] width 310 height 31
copy p "metrics like click-through rates and conversions"
click at [691, 204] on div "Is Fomo GDPR compliant?" at bounding box center [663, 208] width 133 height 17
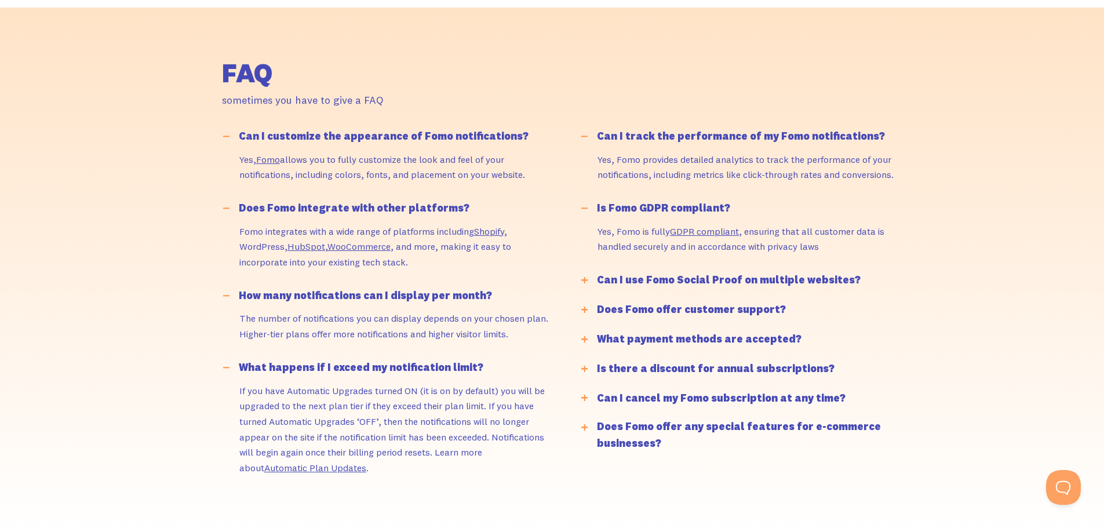
click at [785, 282] on div "Can I use Fomo Social Proof on multiple websites?" at bounding box center [729, 280] width 264 height 17
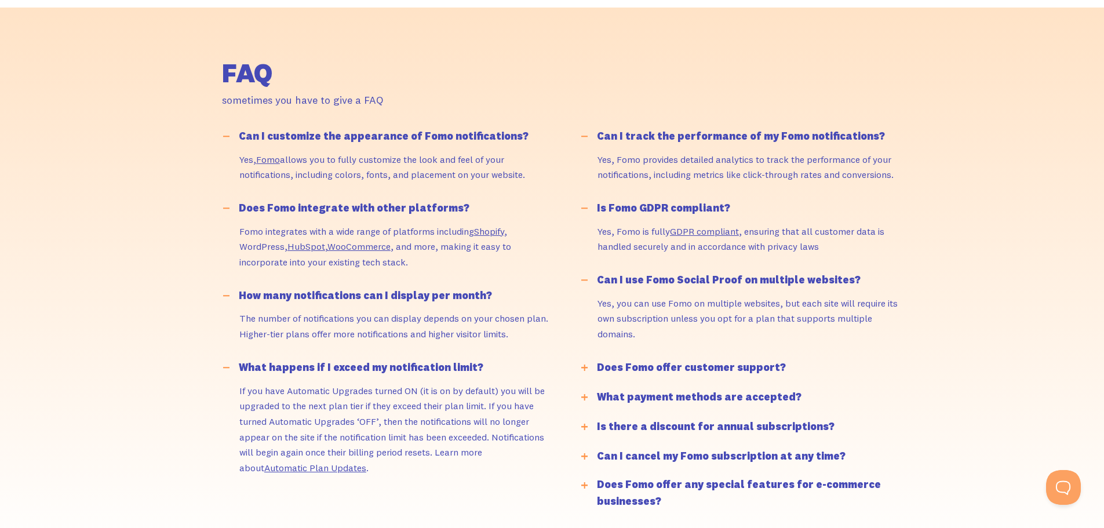
click at [785, 282] on div "Can I use Fomo Social Proof on multiple websites?" at bounding box center [729, 280] width 264 height 17
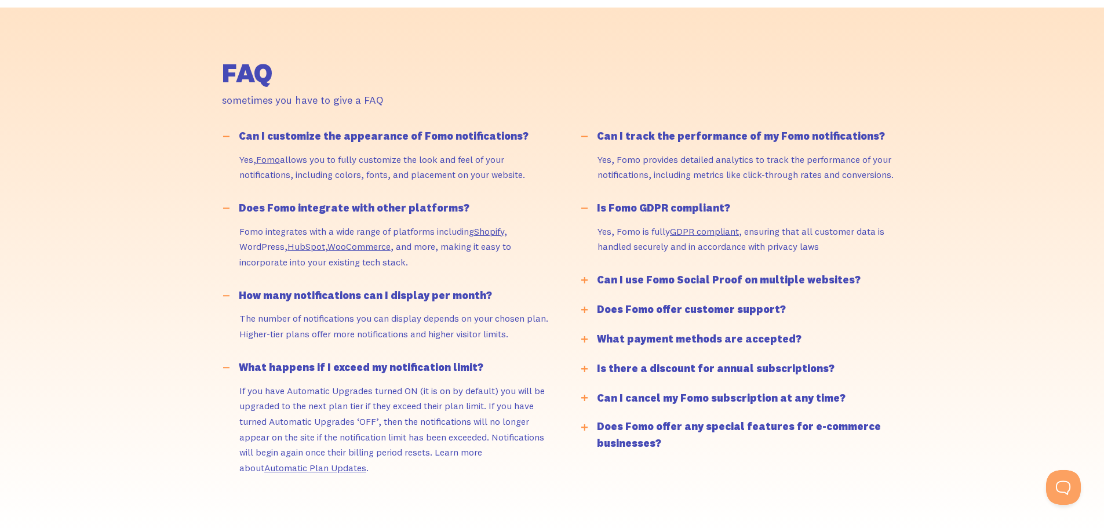
click at [660, 310] on div "Does Fomo offer customer support?" at bounding box center [691, 309] width 189 height 17
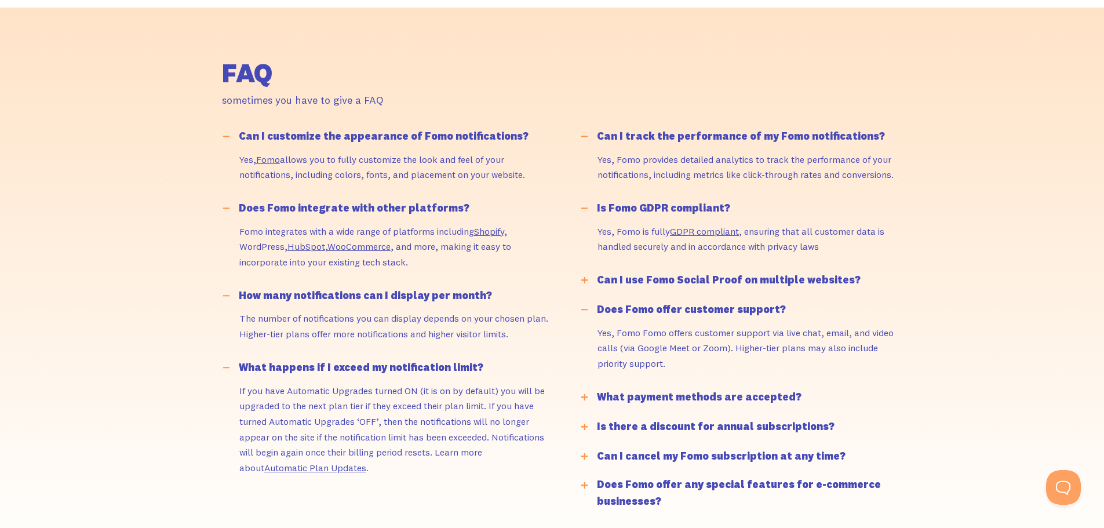
click at [595, 334] on div "Yes, Fomo Fomo offers customer support via live chat, email, and video calls (v…" at bounding box center [752, 354] width 354 height 58
drag, startPoint x: 734, startPoint y: 333, endPoint x: 728, endPoint y: 343, distance: 11.7
click at [728, 343] on p "Yes, Fomo Fomo offers customer support via live chat, email, and video calls (v…" at bounding box center [753, 348] width 310 height 46
copy p "support via live chat, email, and video calls (via Google Meet or Zoom)"
click at [740, 398] on div "What payment methods are accepted?" at bounding box center [699, 397] width 205 height 17
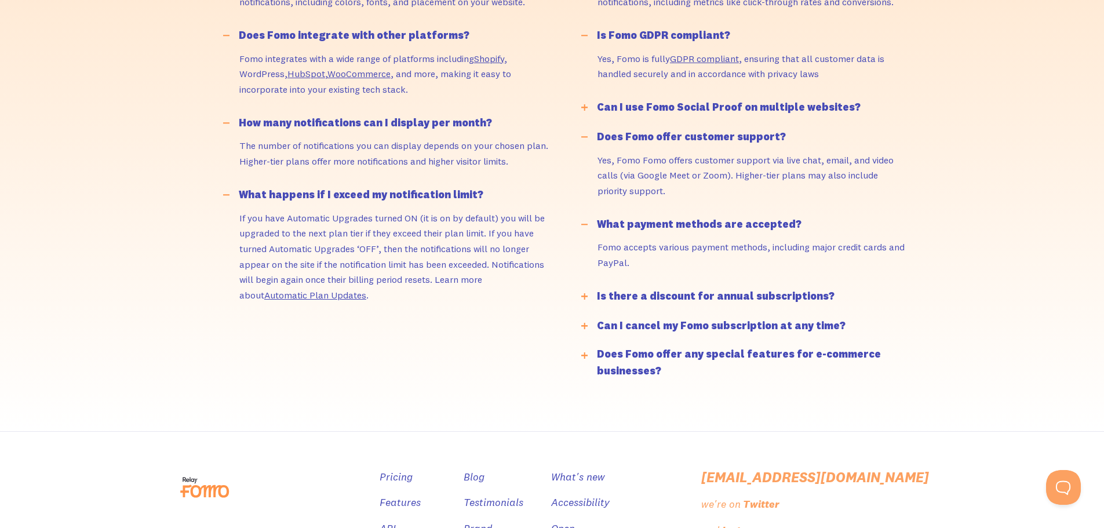
scroll to position [2931, 0]
click at [687, 296] on div "Is there a discount for annual subscriptions?" at bounding box center [716, 295] width 238 height 17
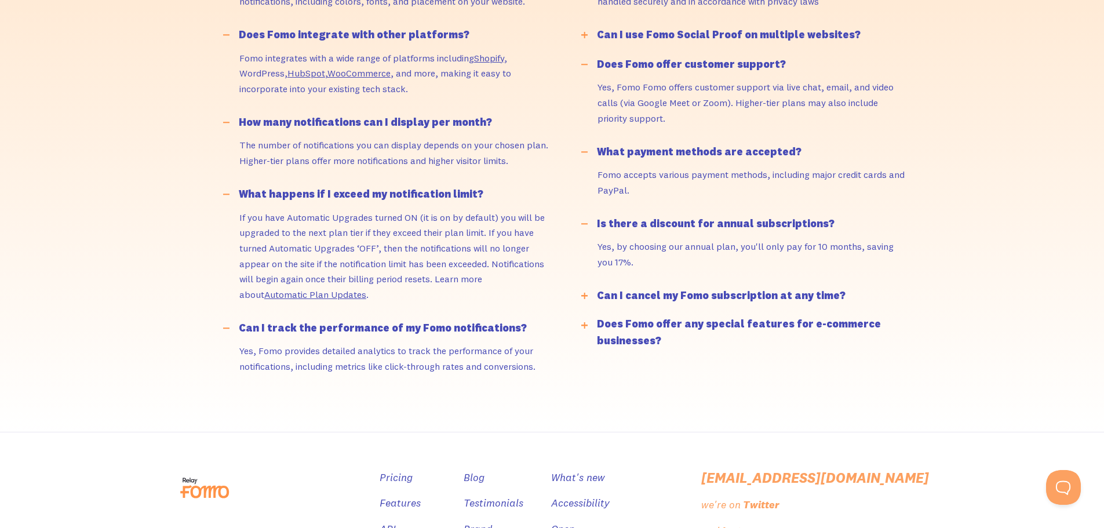
click at [650, 298] on div "Can I cancel my Fomo subscription at any time?" at bounding box center [721, 295] width 249 height 17
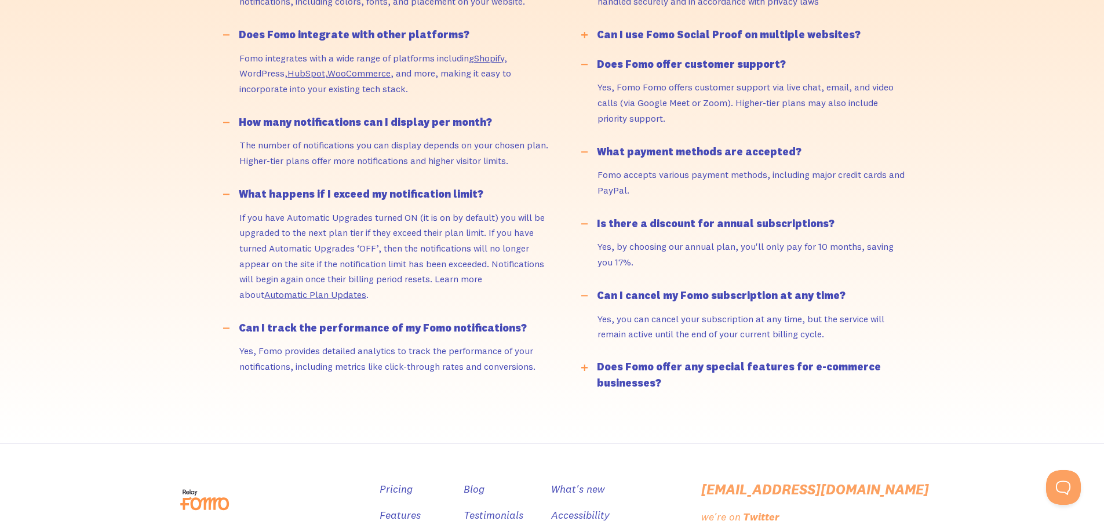
click at [651, 296] on div "Can I cancel my Fomo subscription at any time?" at bounding box center [721, 295] width 249 height 17
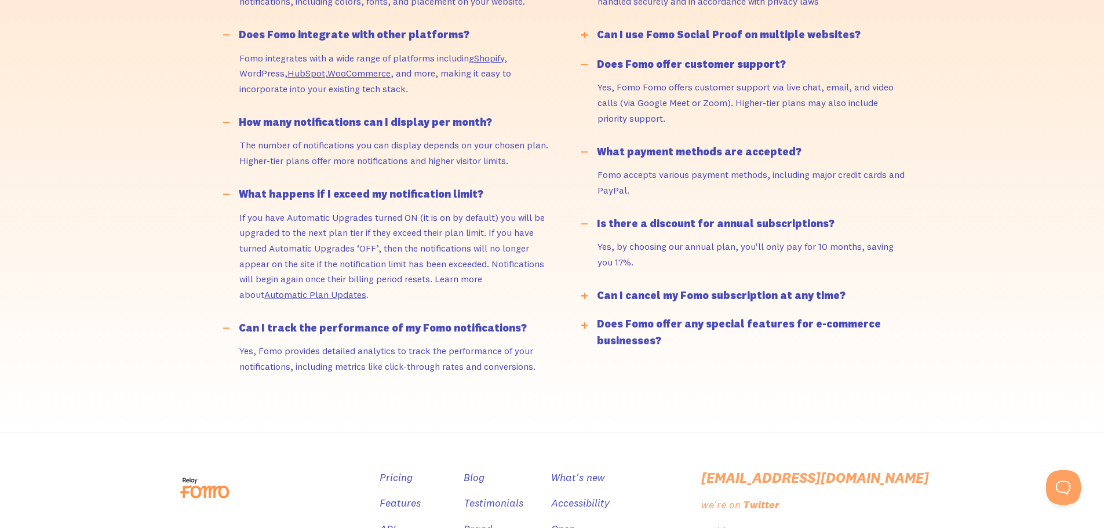
click at [648, 327] on div "Does Fomo offer any special features for e-commerce businesses?" at bounding box center [756, 333] width 318 height 34
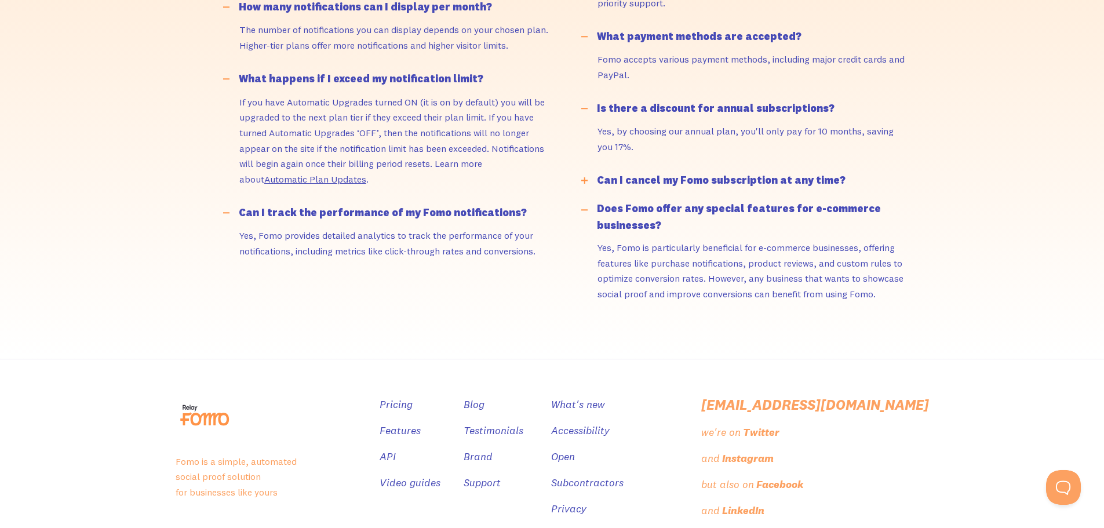
scroll to position [3047, 0]
drag, startPoint x: 1097, startPoint y: 477, endPoint x: 1112, endPoint y: 493, distance: 22.5
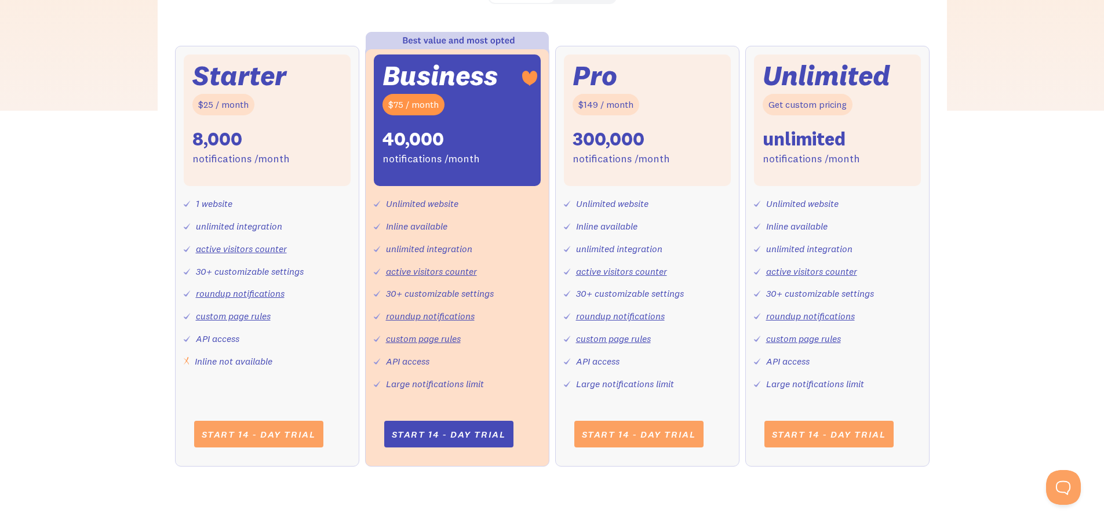
scroll to position [210, 0]
